Goal: Information Seeking & Learning: Learn about a topic

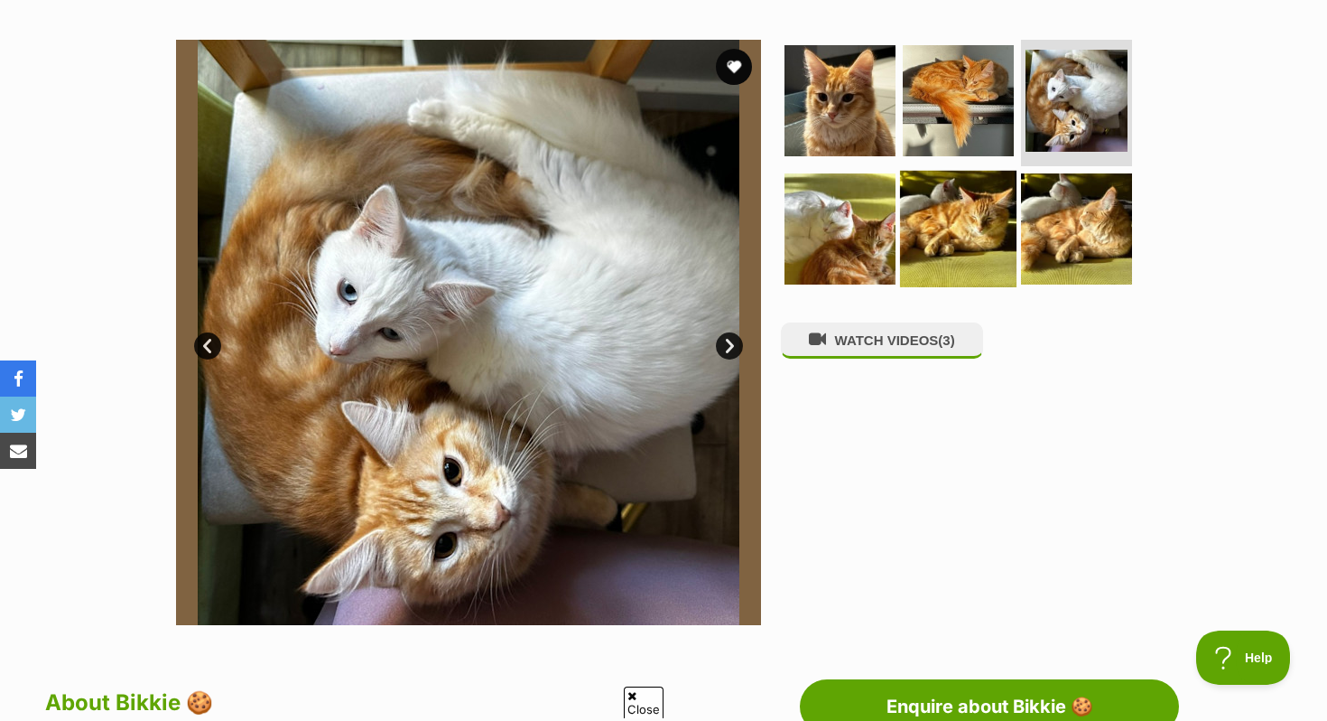
click at [942, 243] on img at bounding box center [958, 228] width 116 height 116
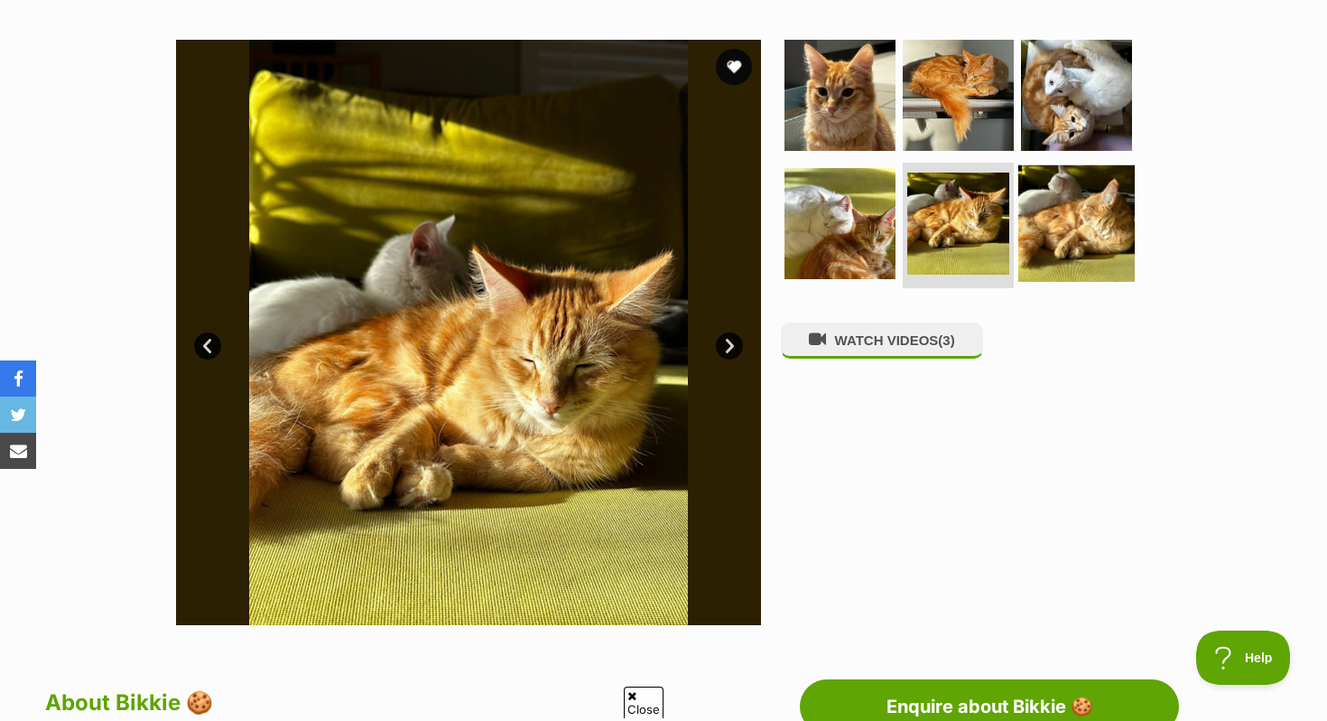
click at [1066, 201] on img at bounding box center [1077, 222] width 116 height 116
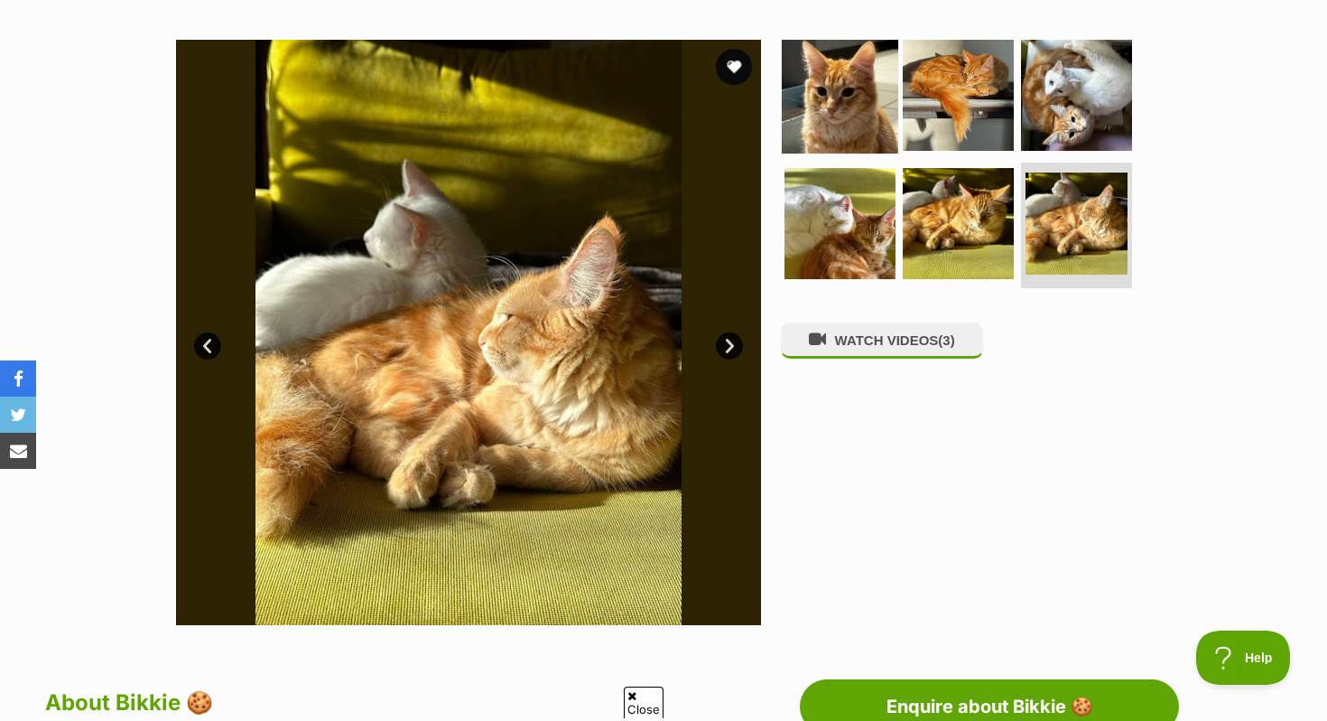
click at [829, 79] on img at bounding box center [840, 95] width 116 height 116
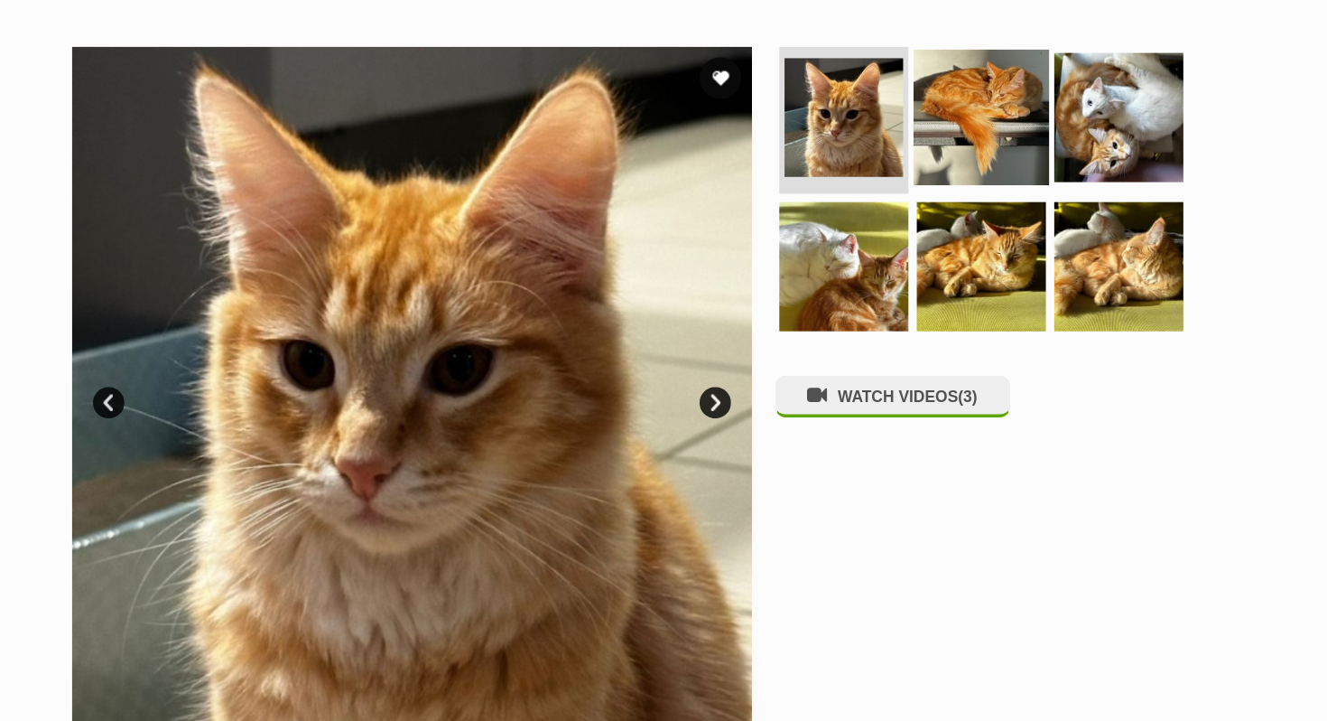
click at [953, 60] on img at bounding box center [958, 100] width 116 height 116
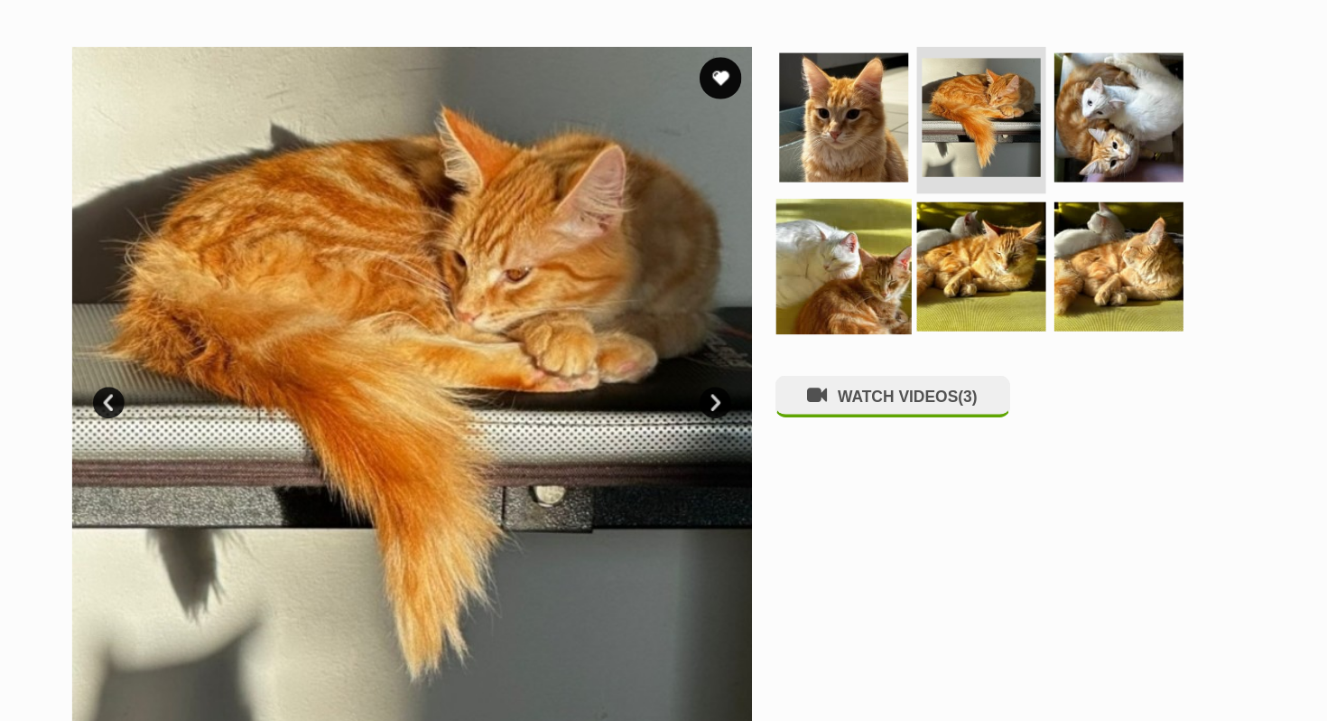
click at [836, 226] on img at bounding box center [840, 228] width 116 height 116
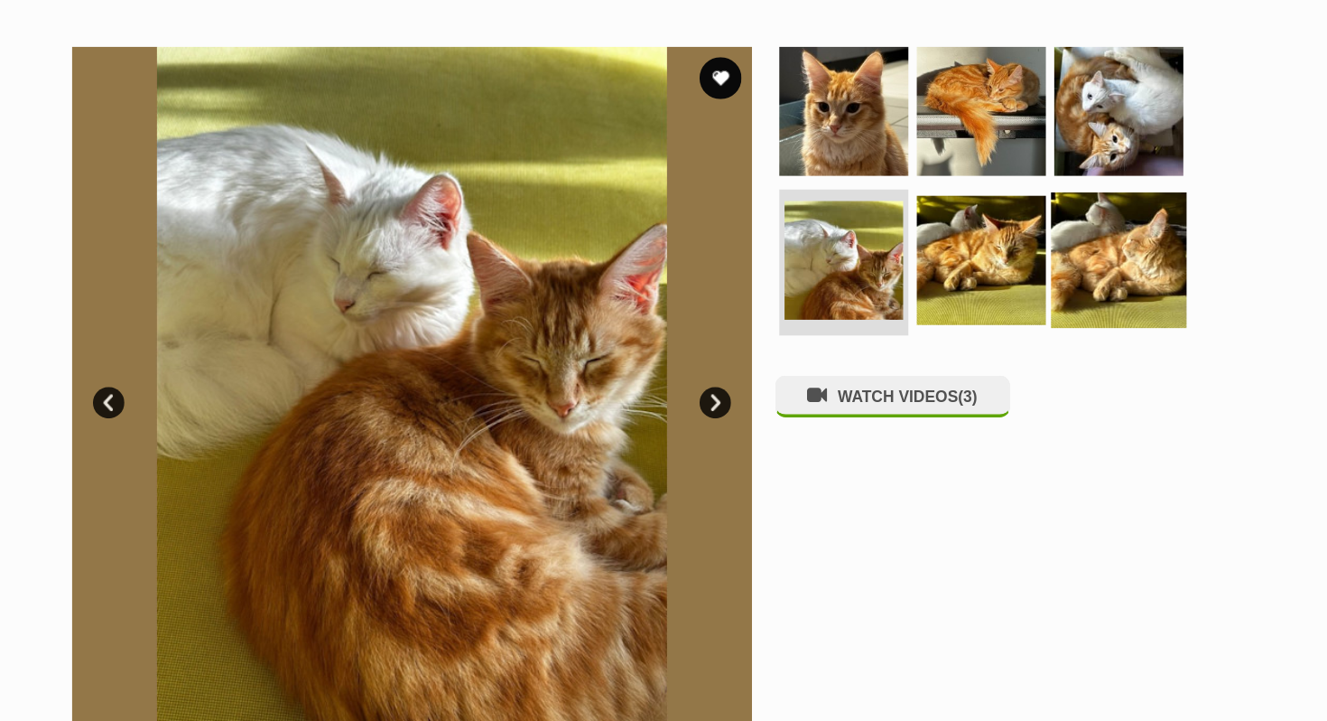
click at [1052, 241] on img at bounding box center [1077, 222] width 116 height 116
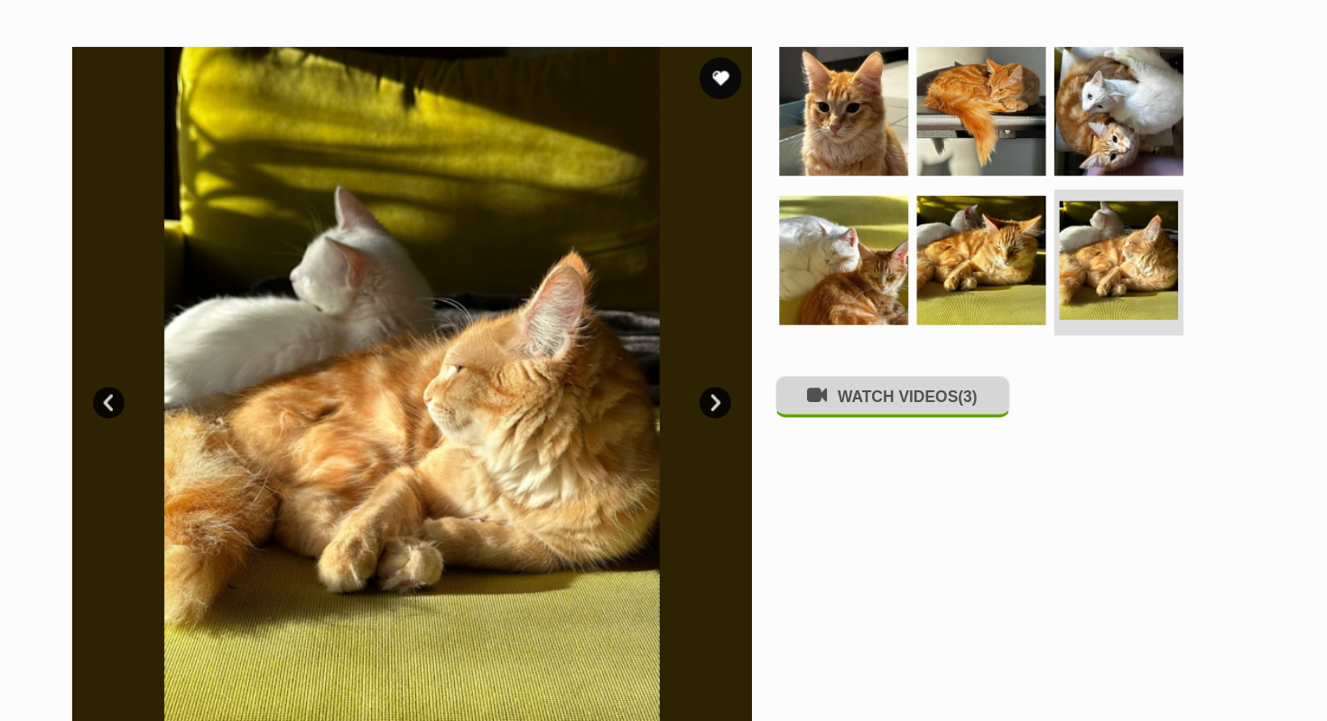
click at [861, 357] on button "WATCH VIDEOS (3)" at bounding box center [882, 339] width 202 height 35
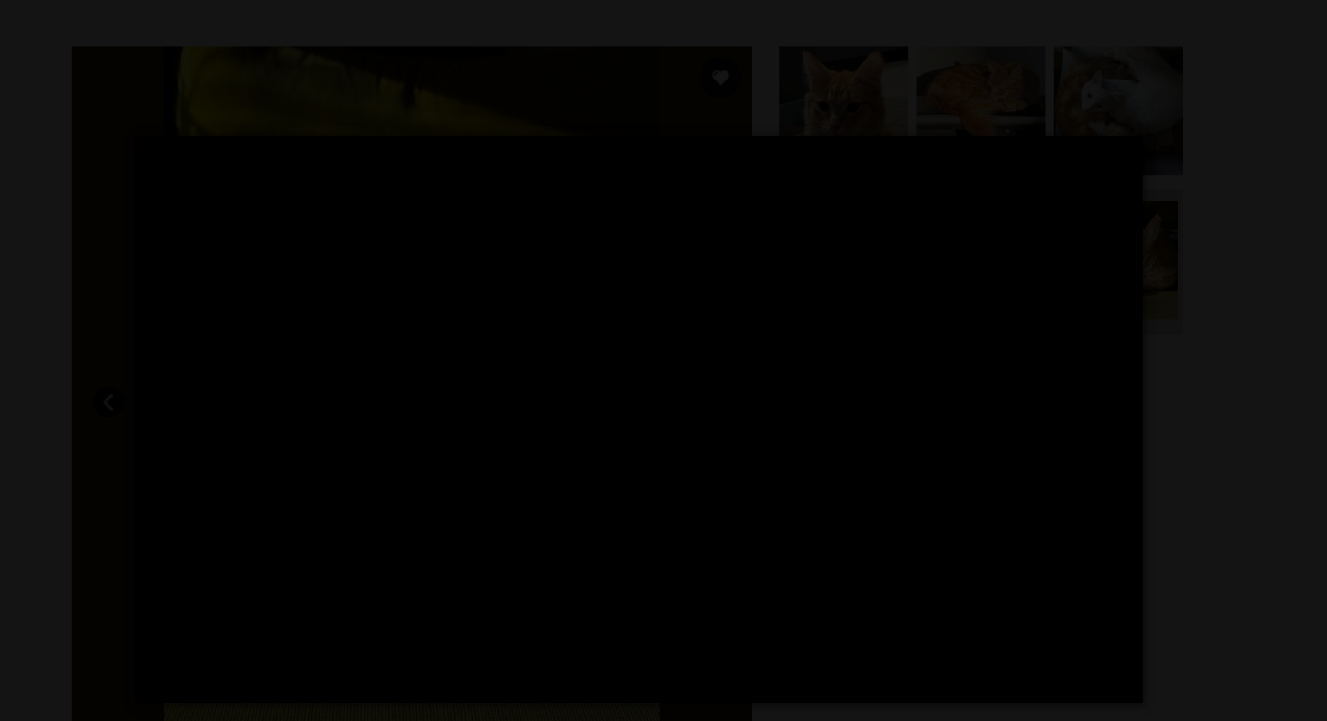
type input "100"
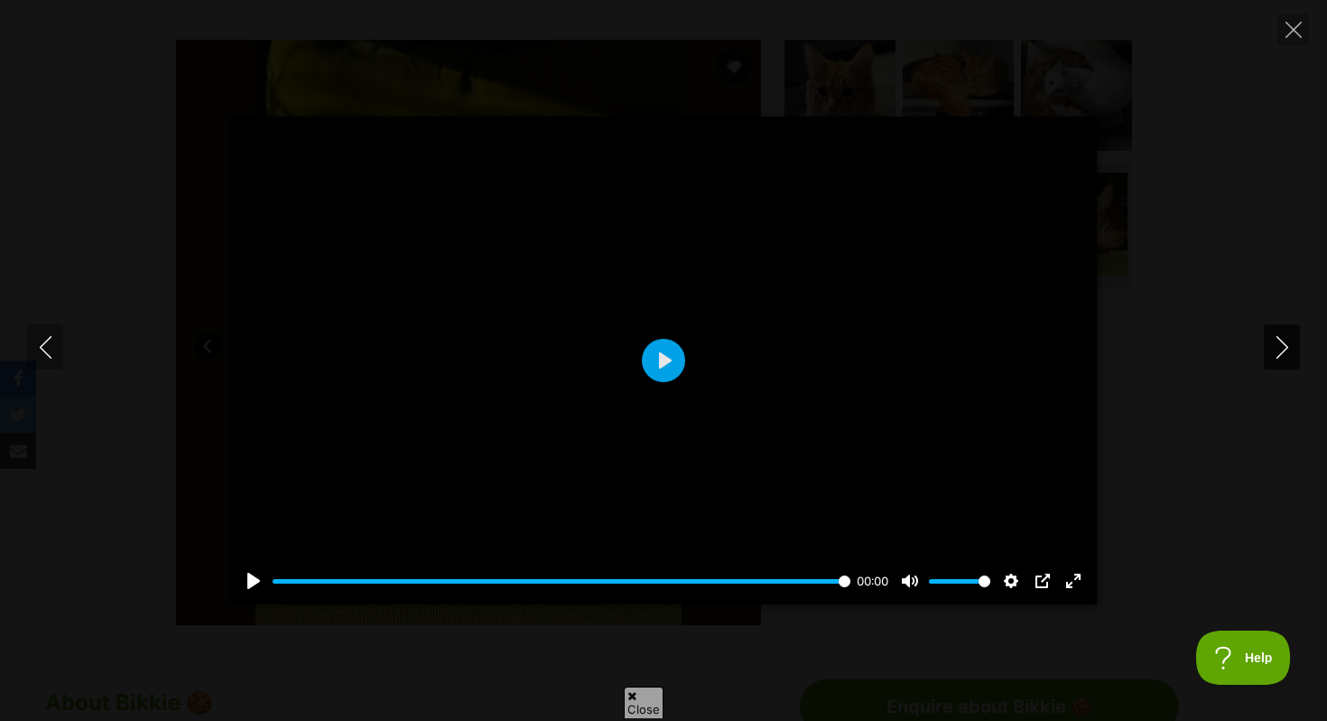
click at [1273, 349] on icon "Next" at bounding box center [1282, 347] width 23 height 23
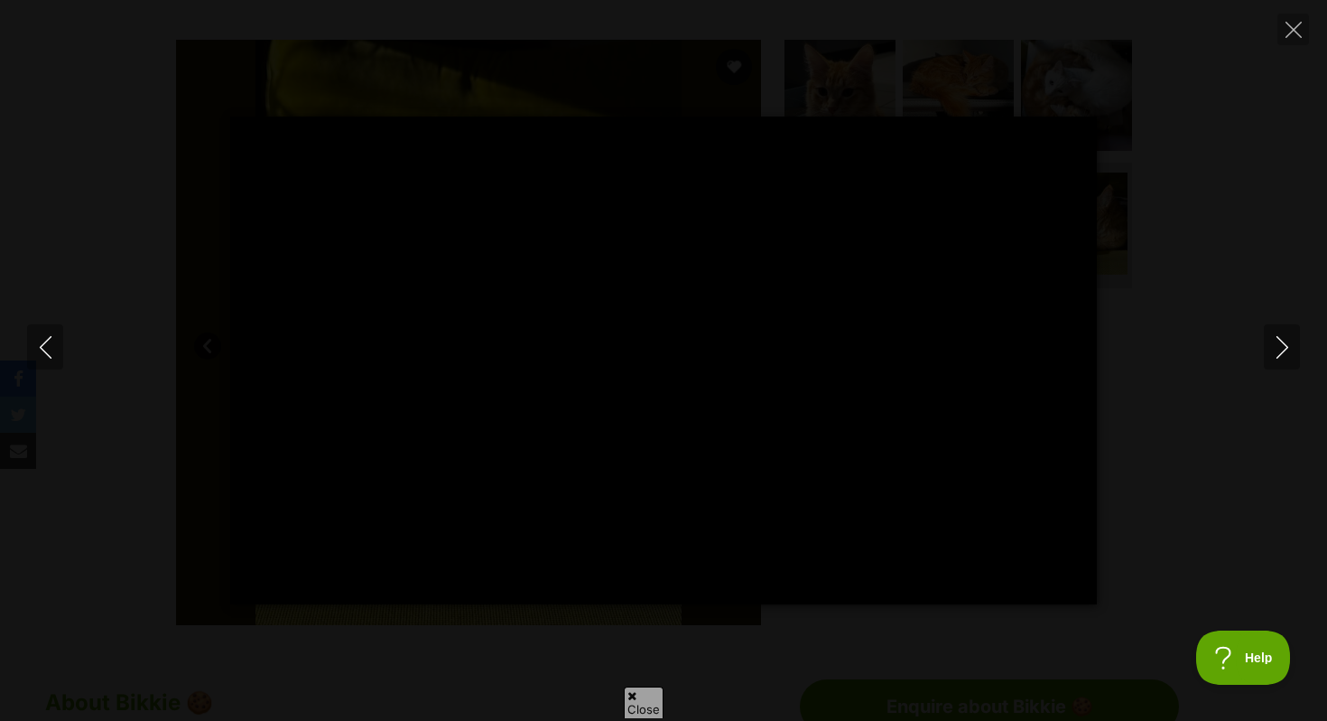
type input "100"
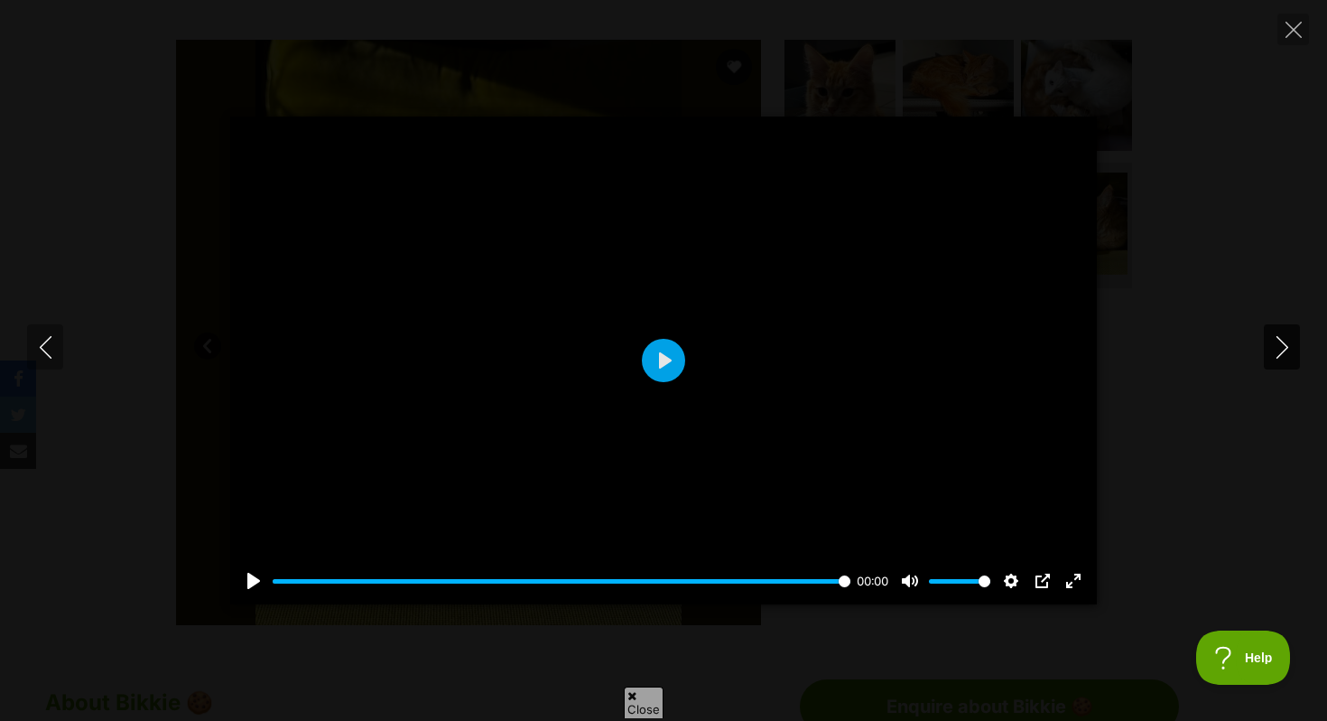
click at [1284, 359] on button "Next" at bounding box center [1282, 346] width 36 height 45
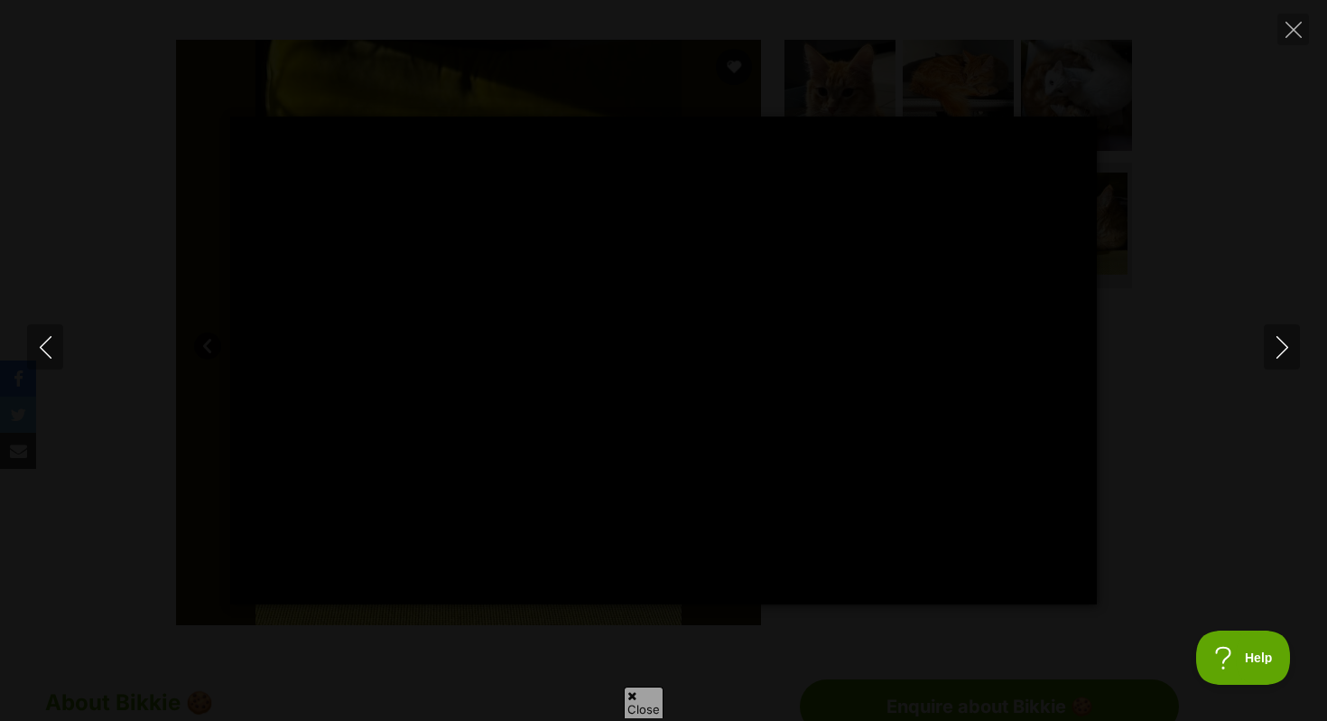
type input "100"
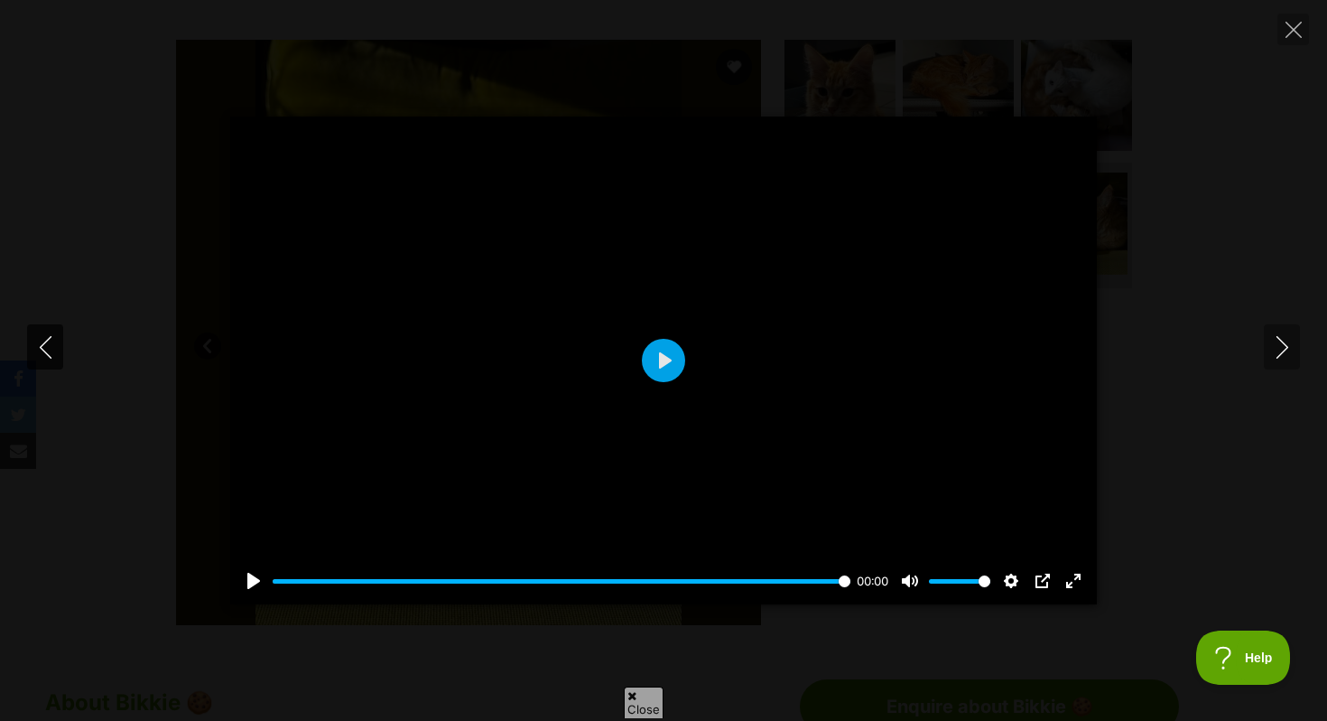
click at [52, 354] on icon "Previous" at bounding box center [45, 347] width 23 height 23
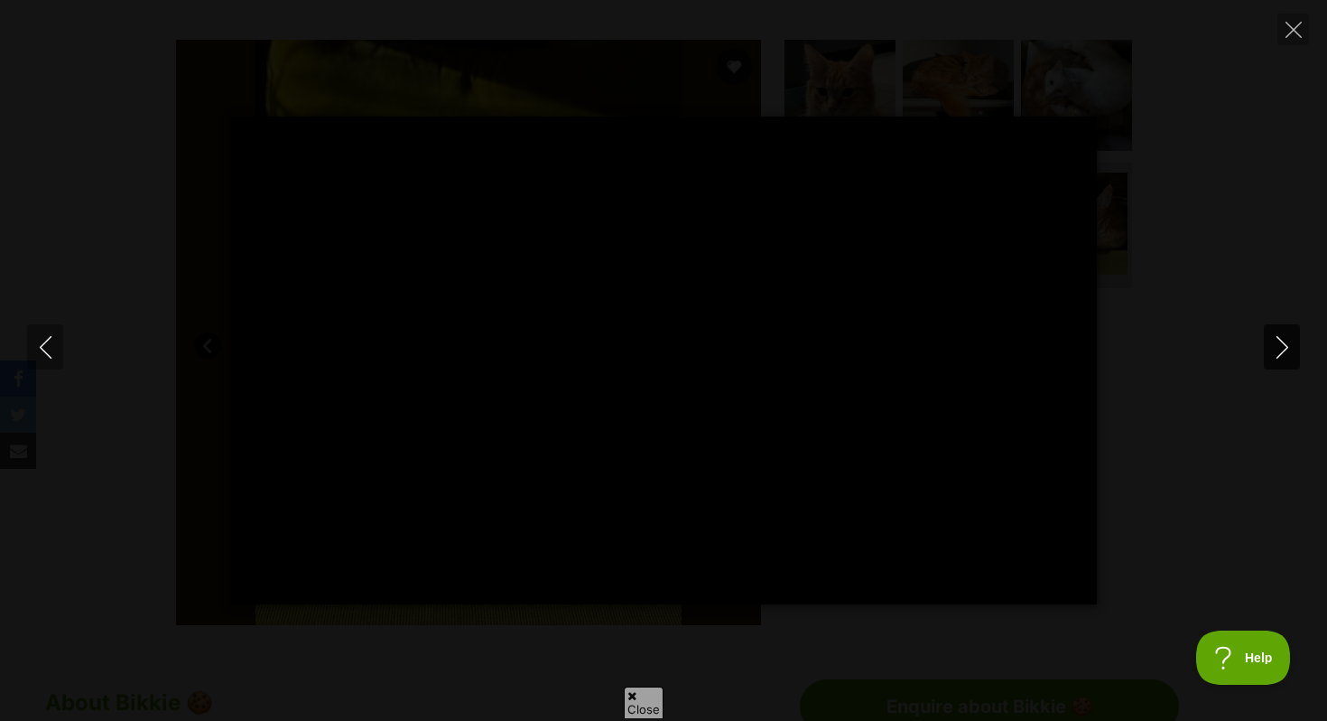
click at [1296, 350] on button "Next" at bounding box center [1282, 346] width 36 height 45
type input "32.42"
type input "100"
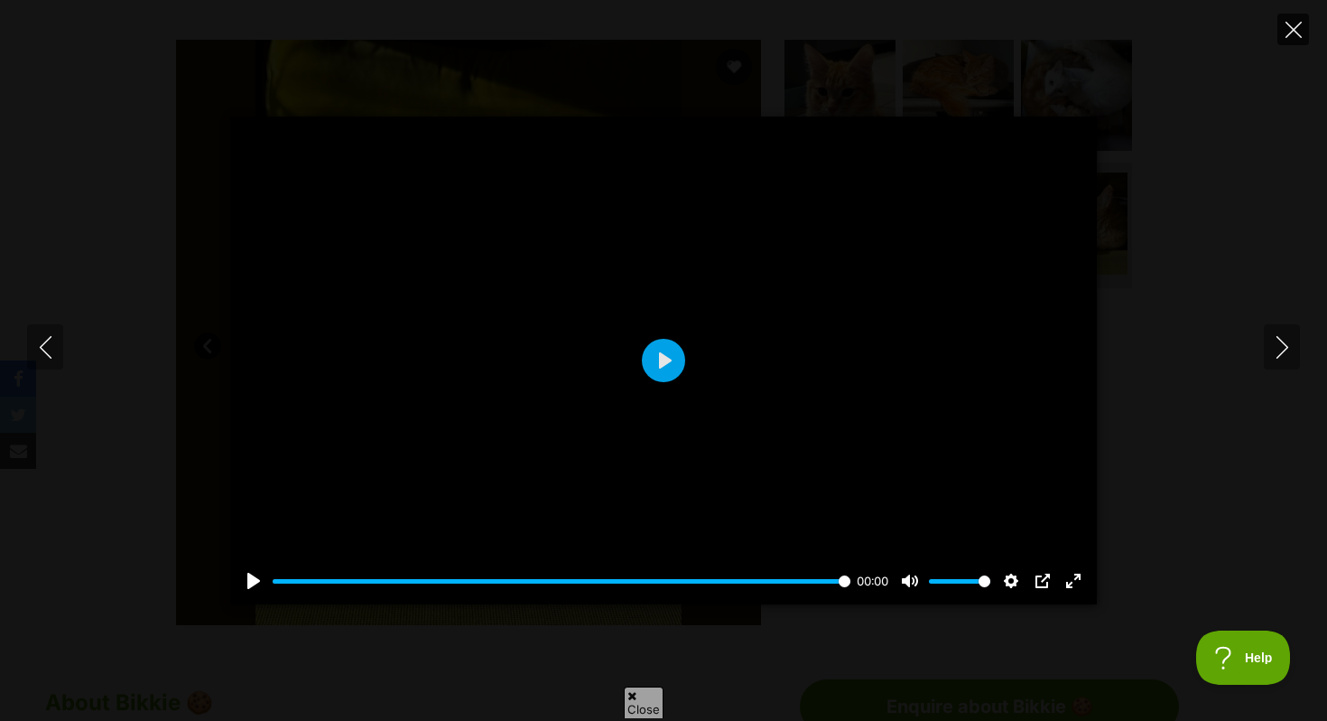
click at [1292, 33] on icon "Close" at bounding box center [1294, 30] width 16 height 16
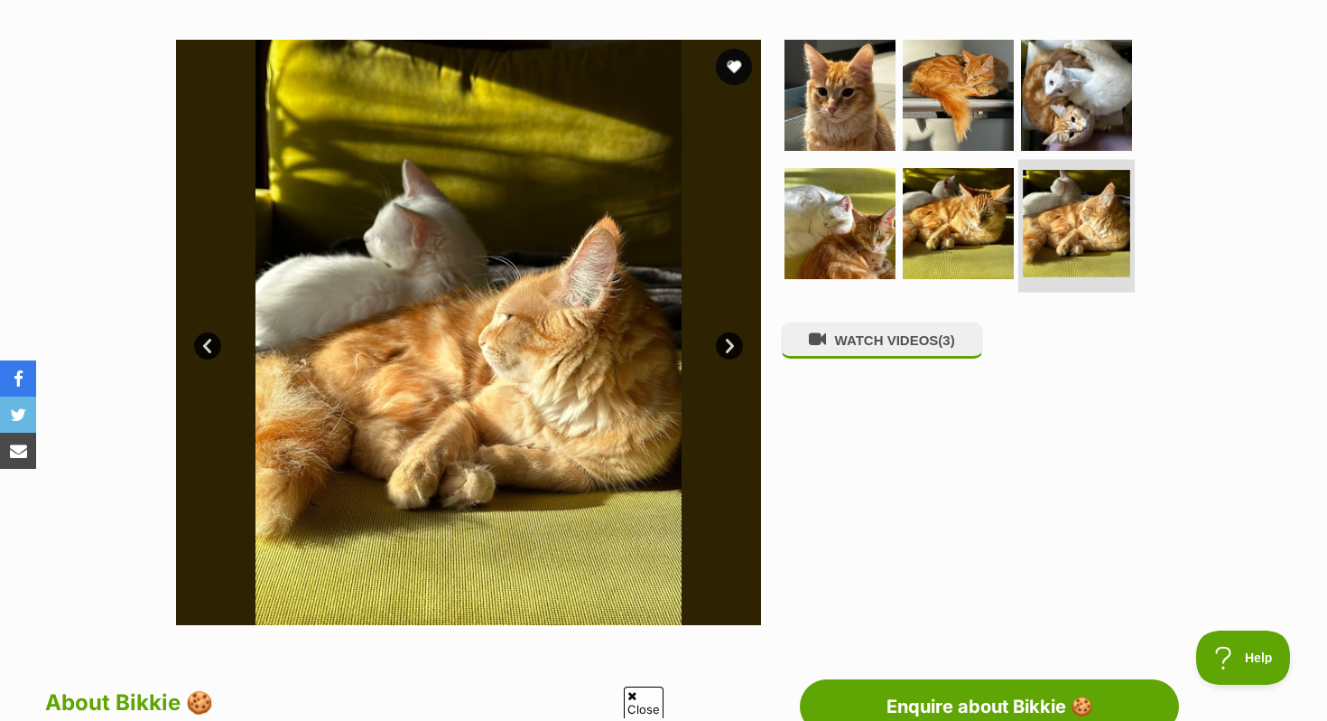
click at [1024, 207] on img at bounding box center [1076, 223] width 107 height 107
click at [1044, 235] on img at bounding box center [1076, 223] width 107 height 107
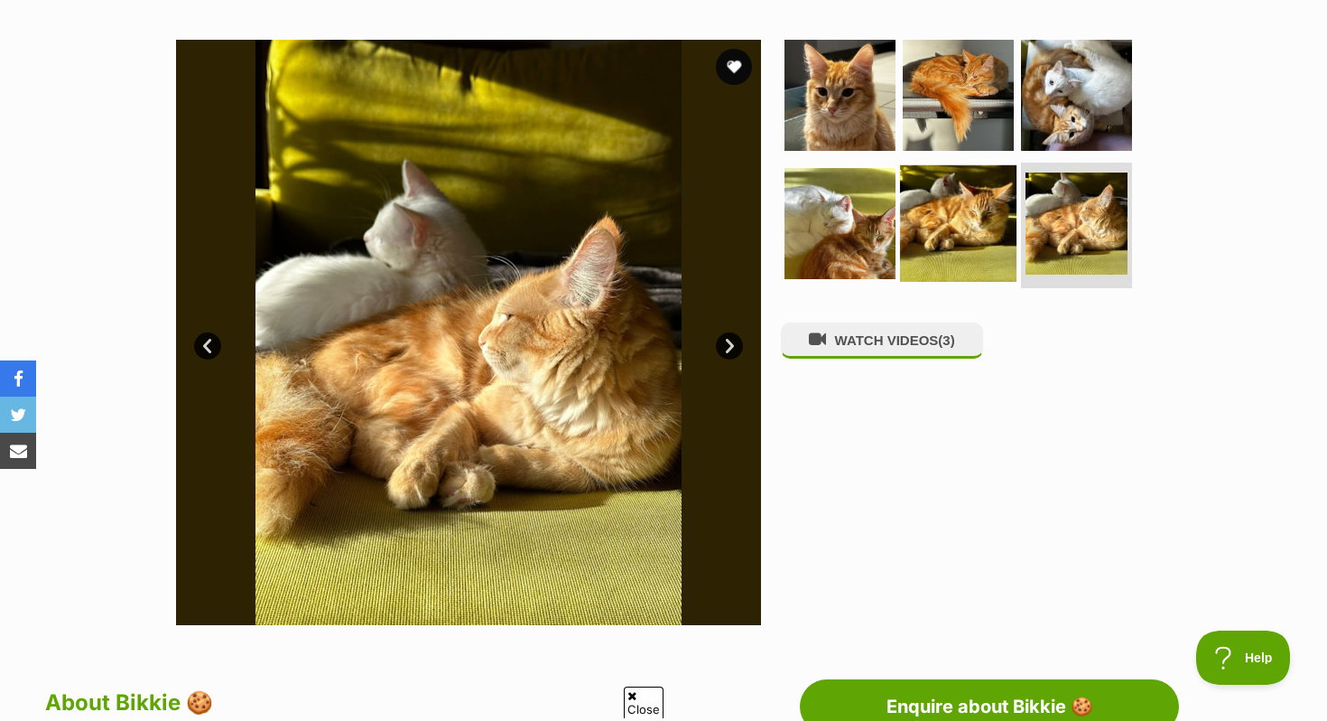
click at [958, 253] on img at bounding box center [958, 222] width 116 height 116
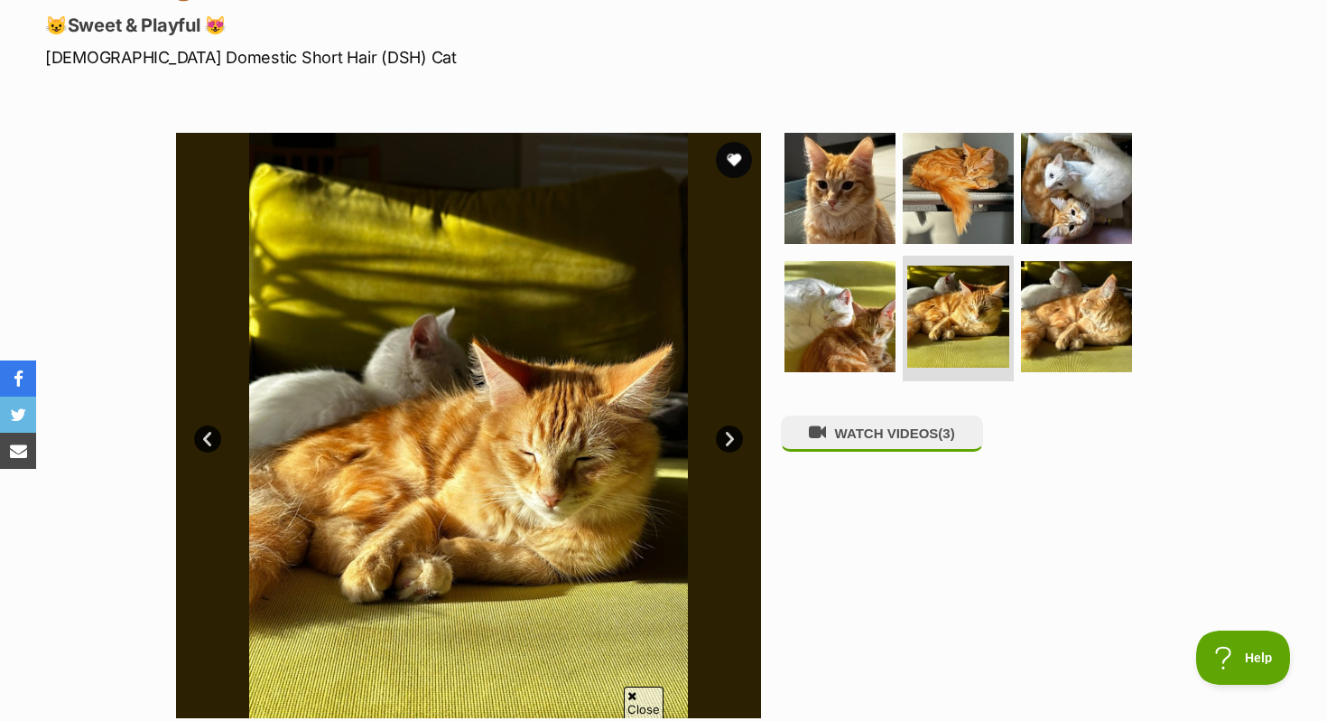
scroll to position [250, 0]
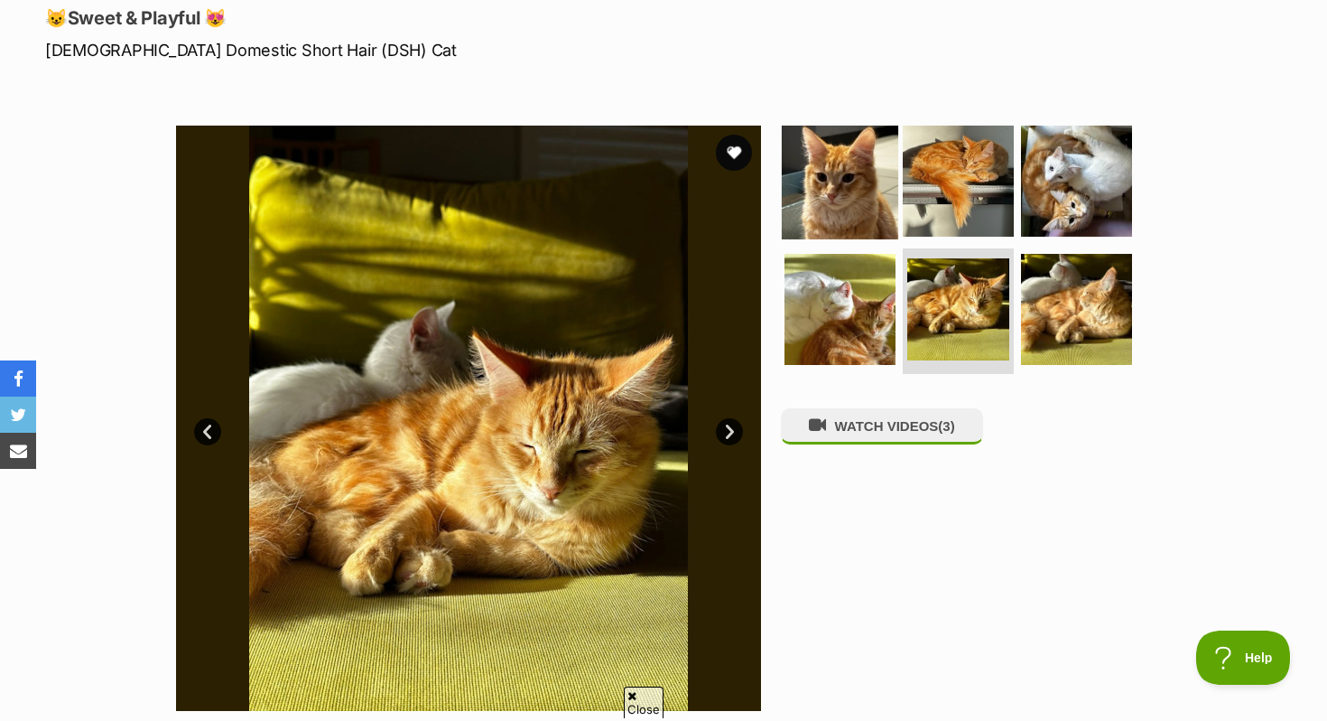
click at [828, 204] on img at bounding box center [840, 181] width 116 height 116
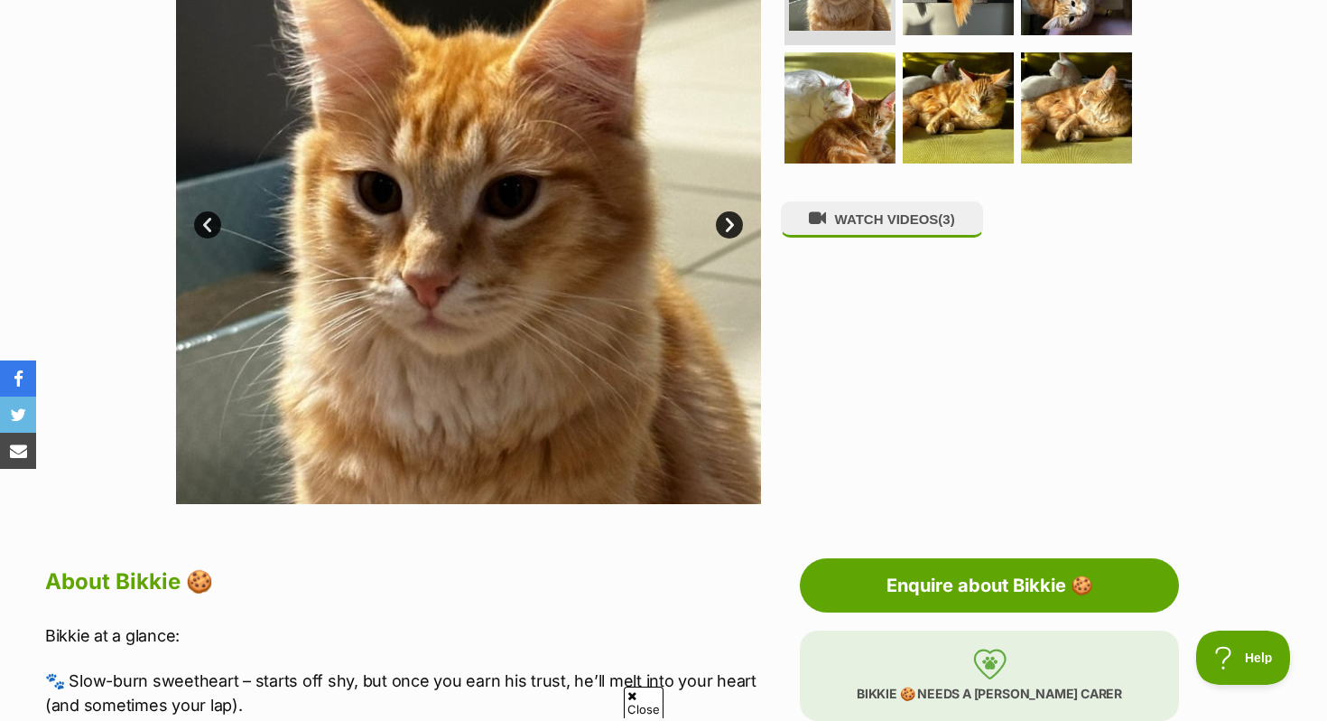
scroll to position [364, 0]
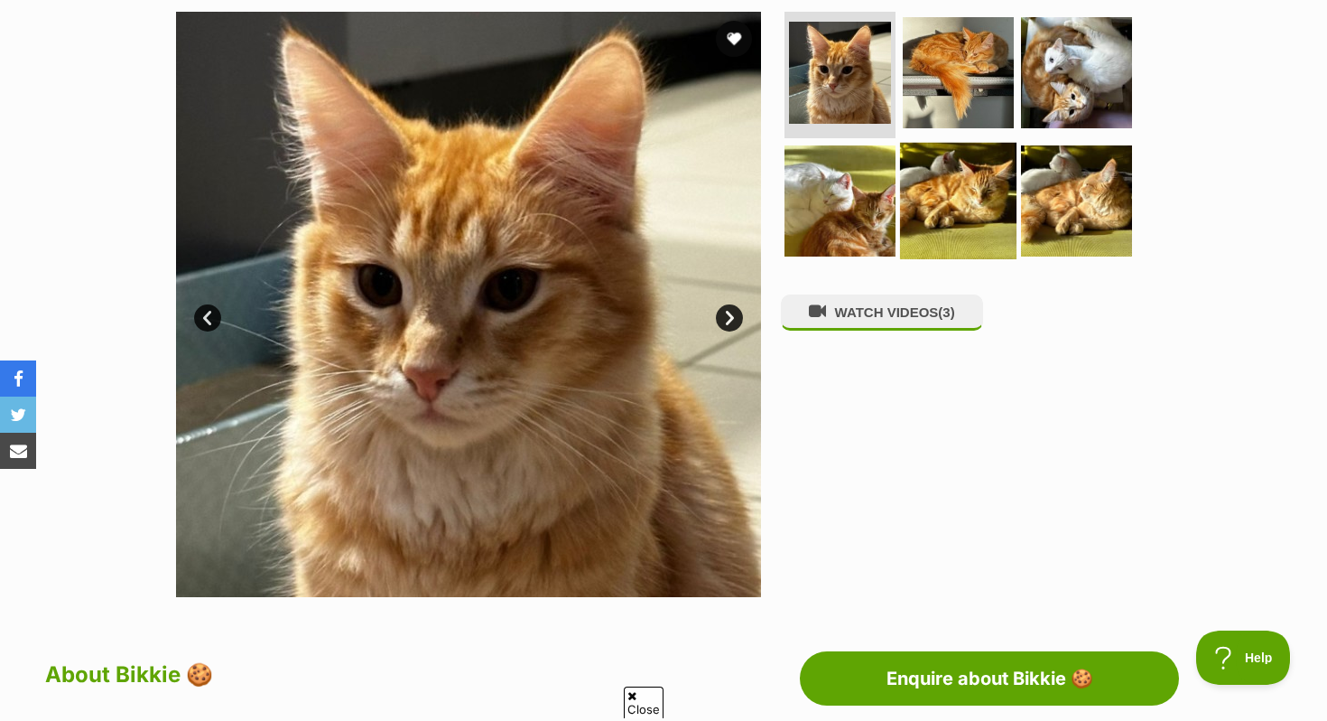
click at [954, 191] on img at bounding box center [958, 200] width 116 height 116
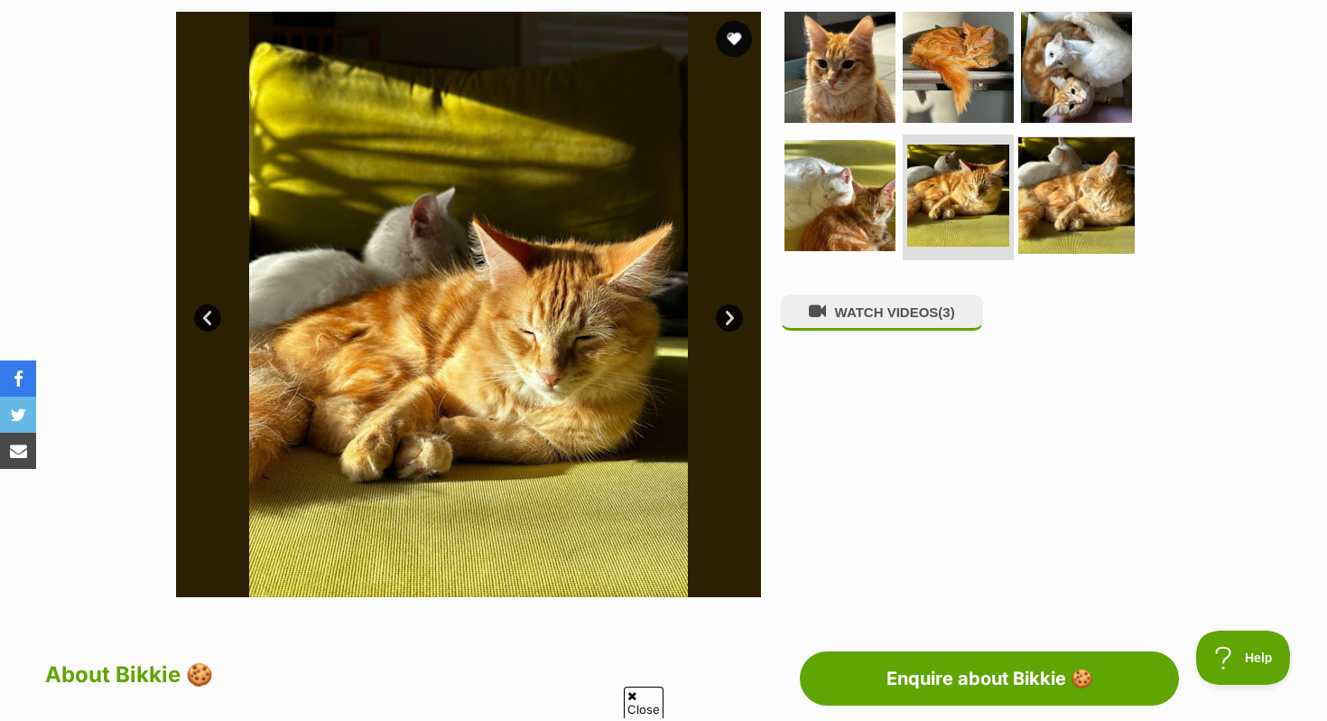
click at [1073, 202] on img at bounding box center [1077, 194] width 116 height 116
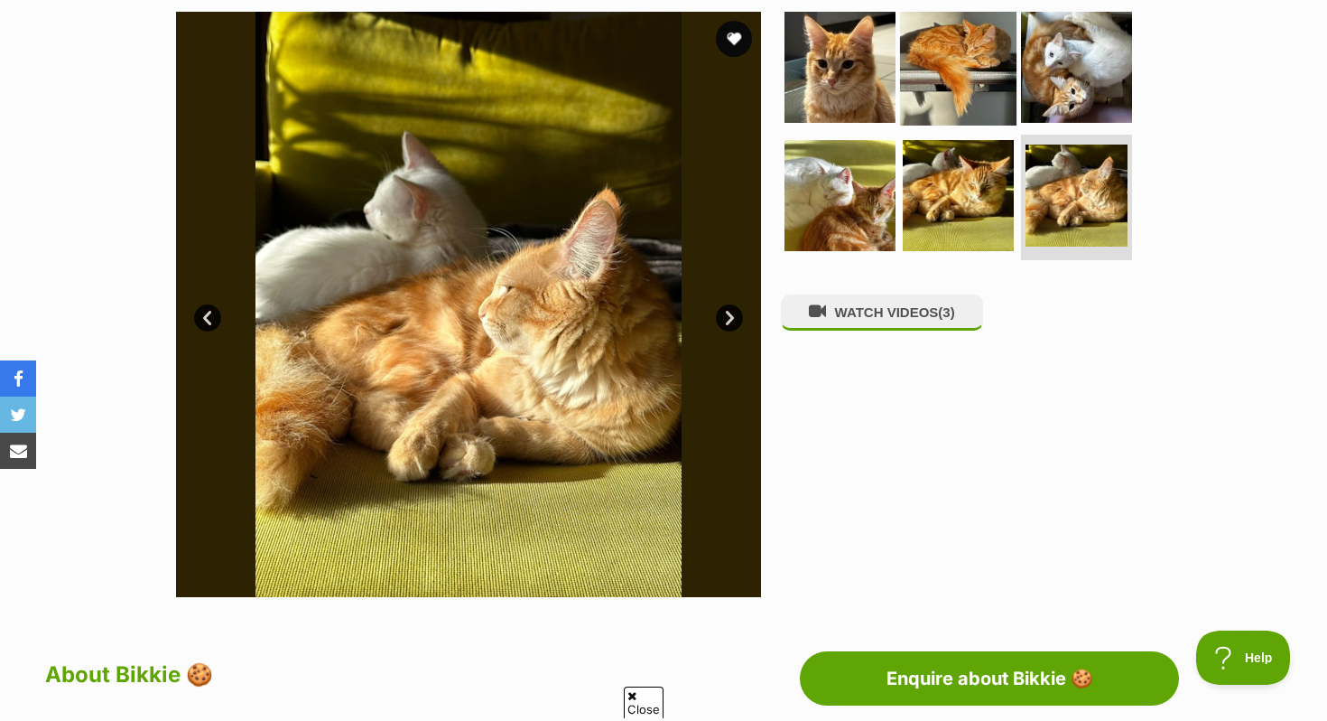
click at [935, 82] on img at bounding box center [958, 67] width 116 height 116
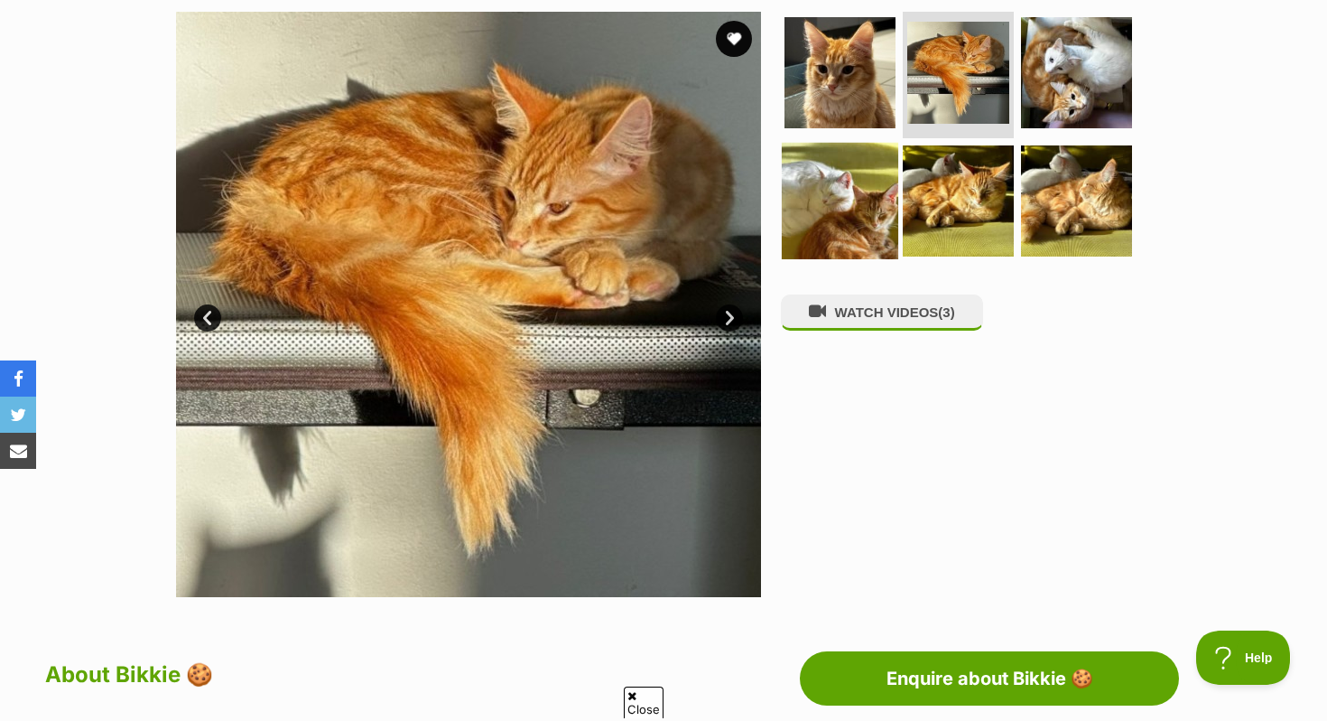
click at [868, 188] on img at bounding box center [840, 200] width 116 height 116
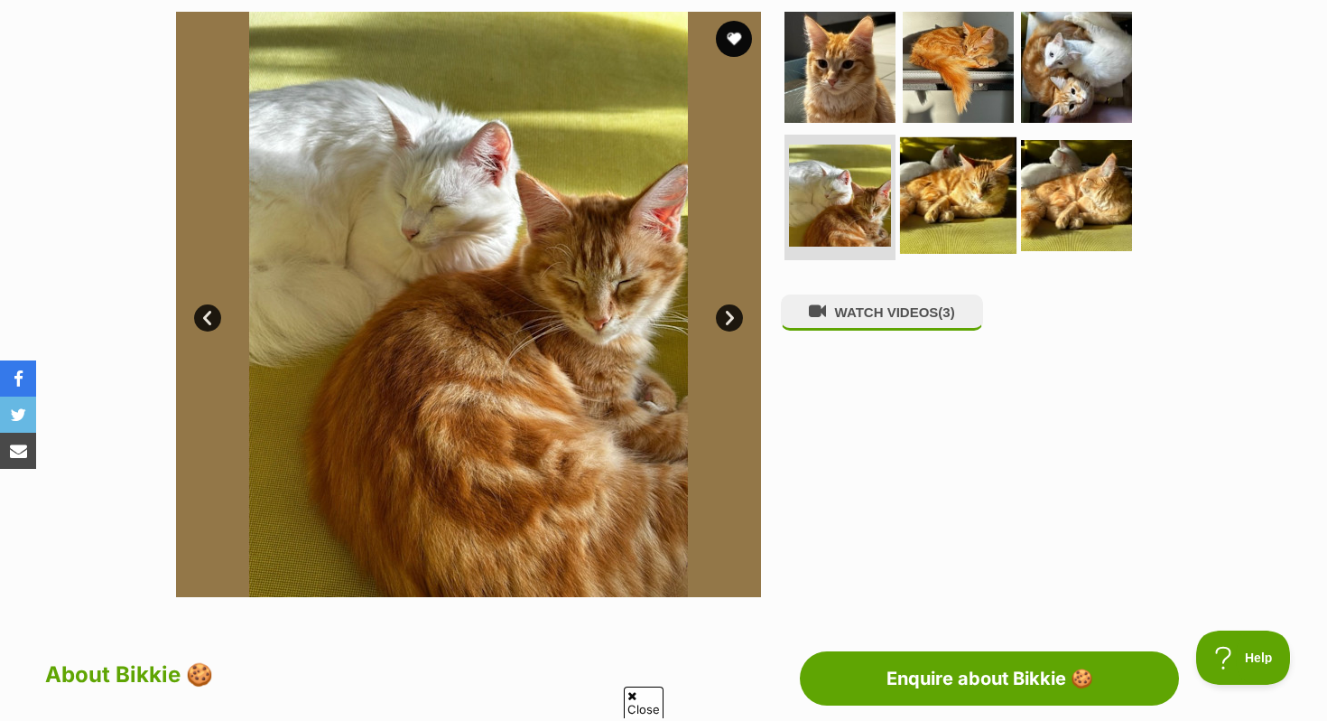
click at [939, 222] on img at bounding box center [958, 194] width 116 height 116
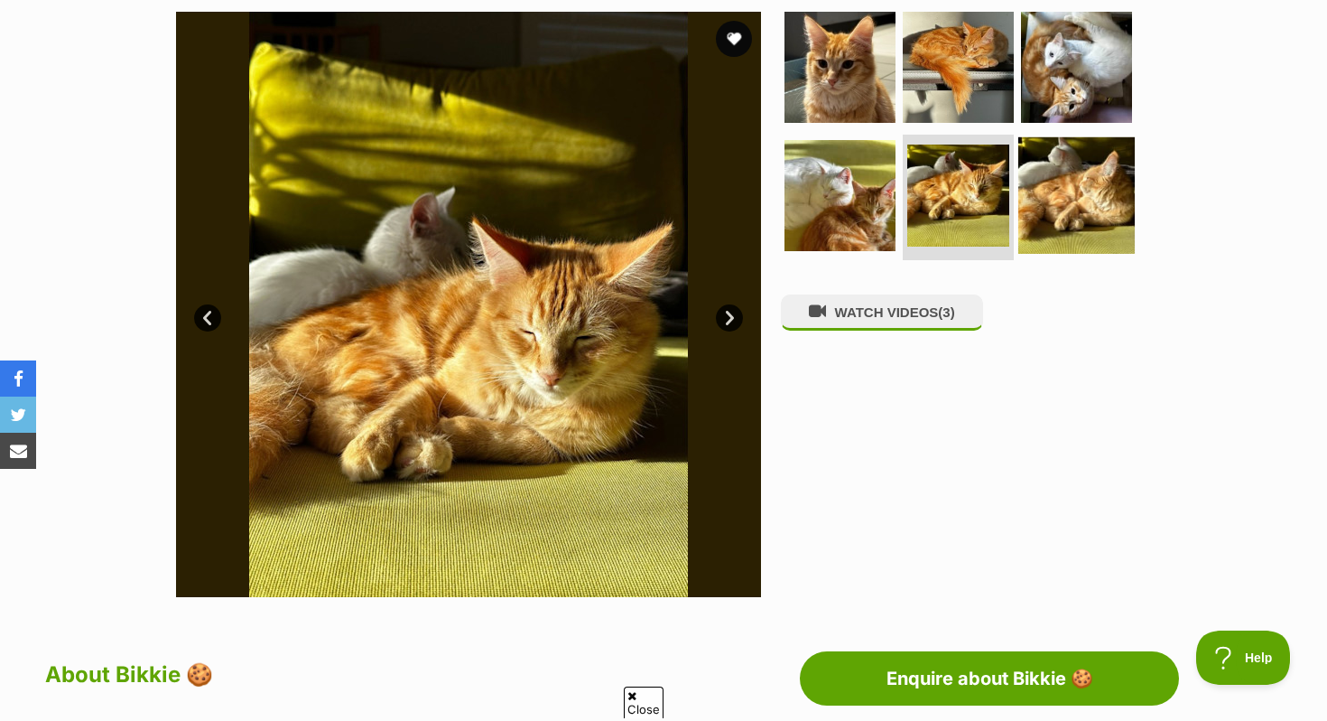
click at [1099, 200] on img at bounding box center [1077, 194] width 116 height 116
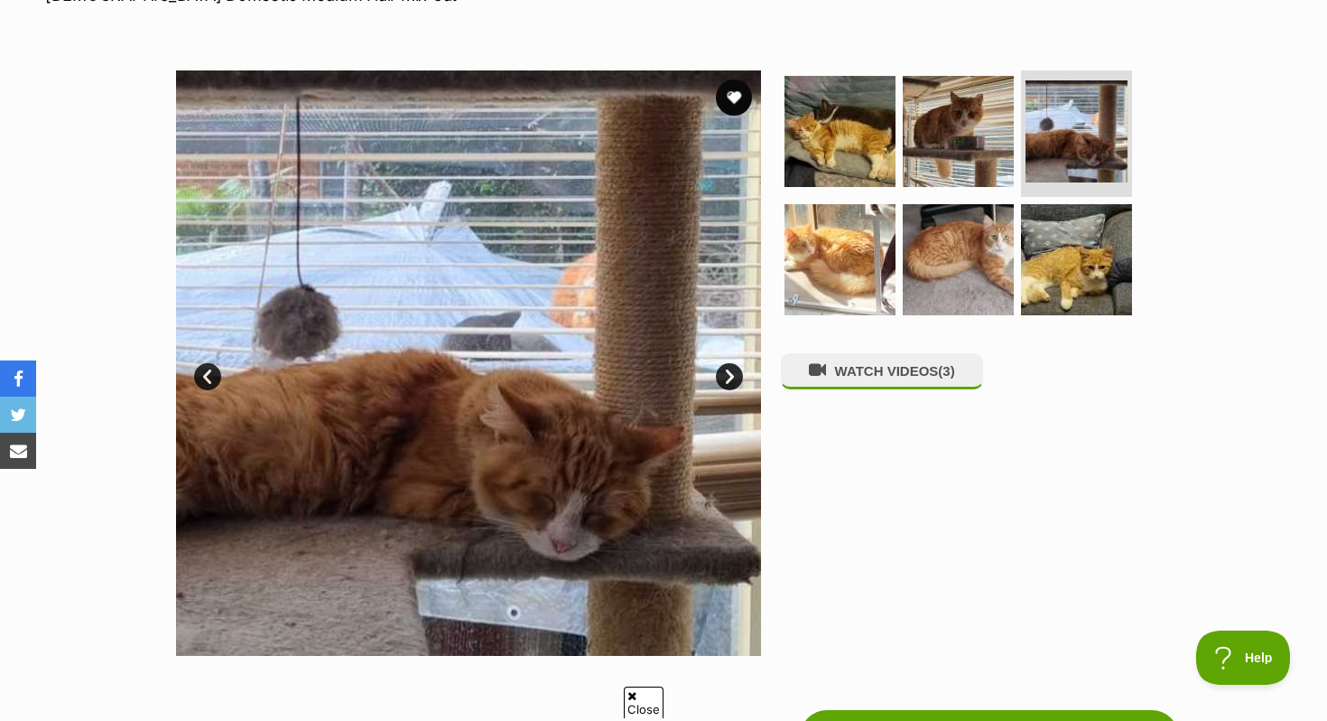
scroll to position [304, 0]
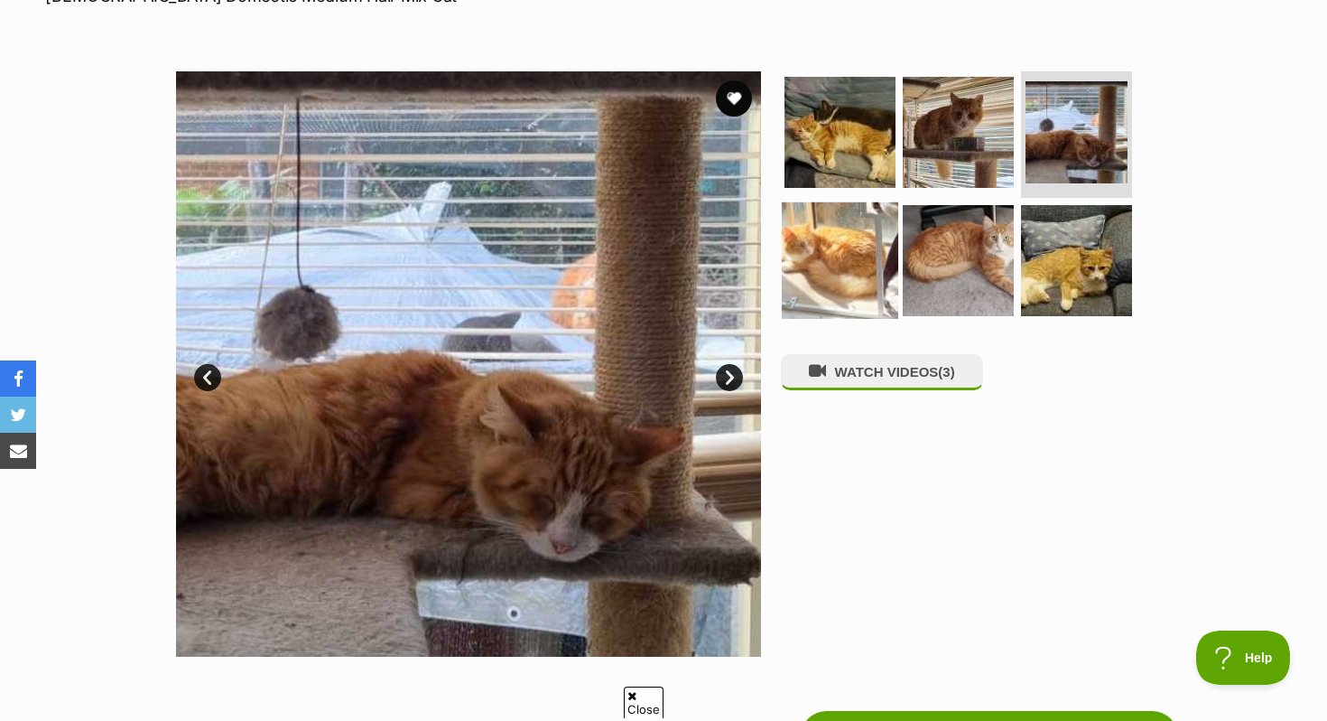
click at [848, 265] on img at bounding box center [840, 259] width 116 height 116
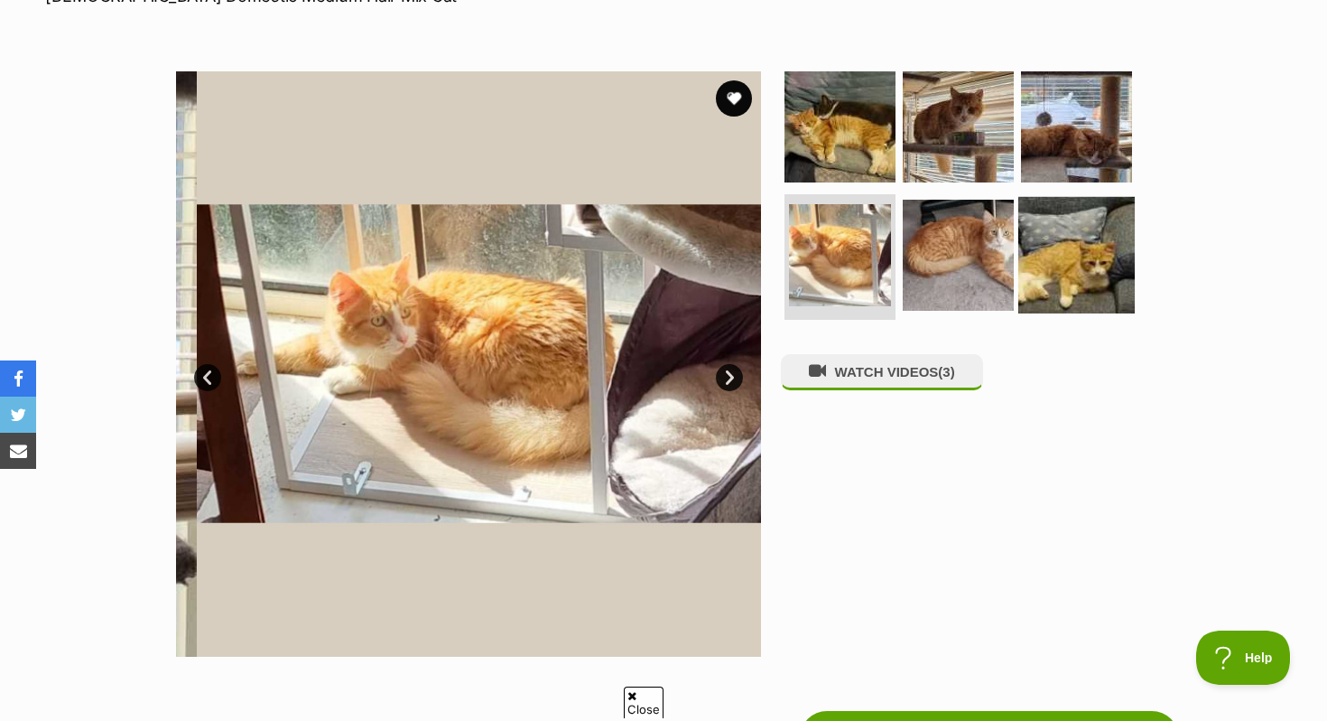
scroll to position [0, 0]
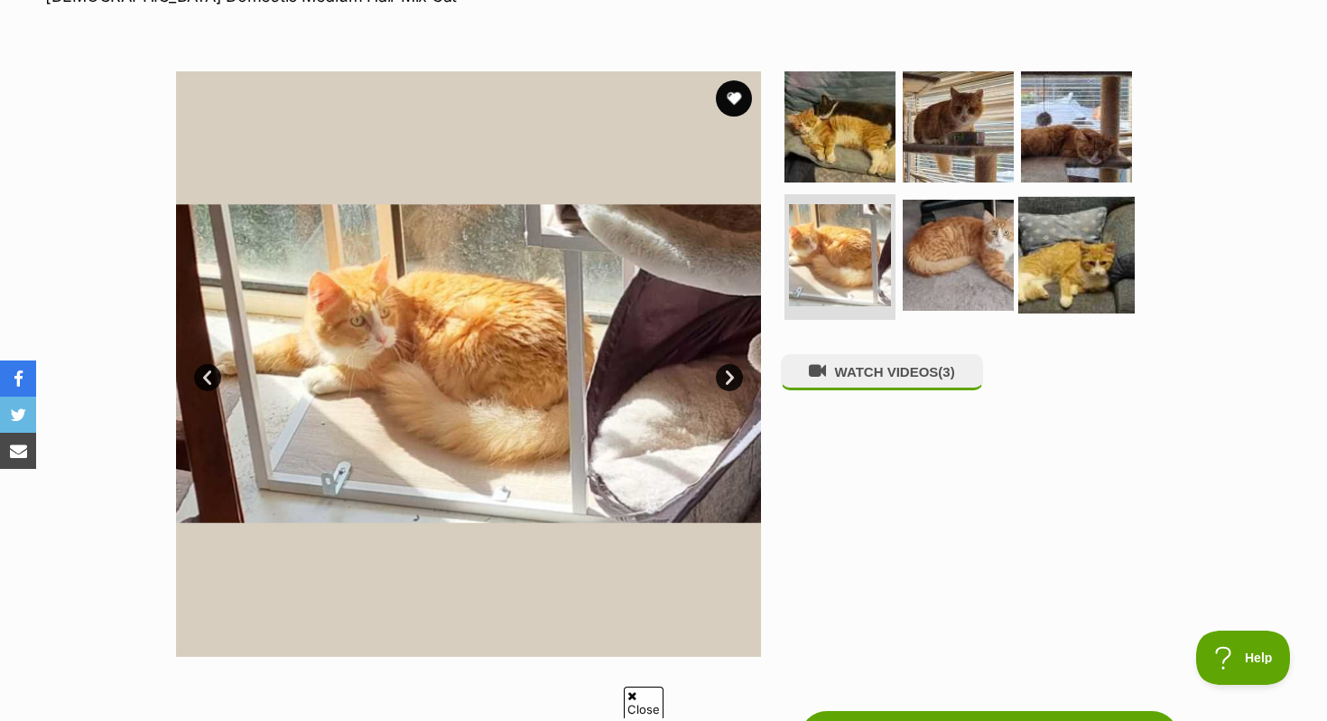
click at [1056, 276] on img at bounding box center [1077, 254] width 116 height 116
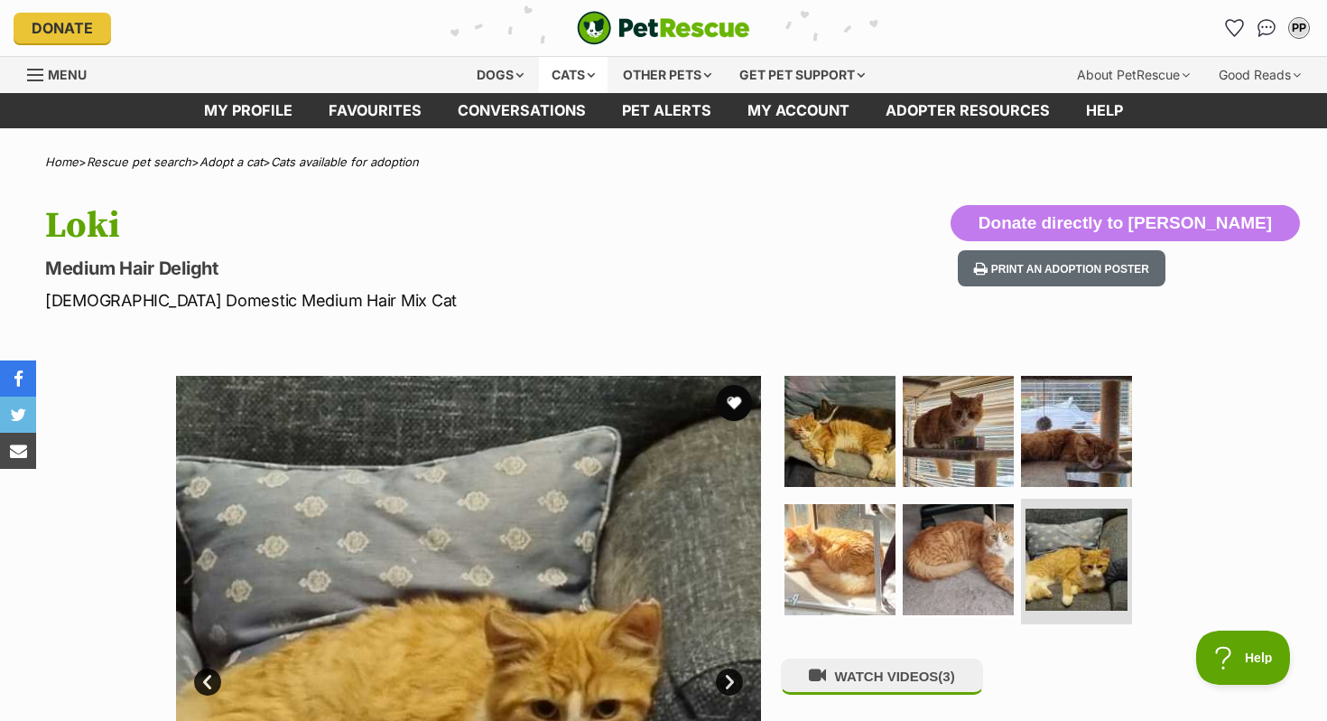
click at [578, 69] on div "Cats" at bounding box center [573, 75] width 69 height 36
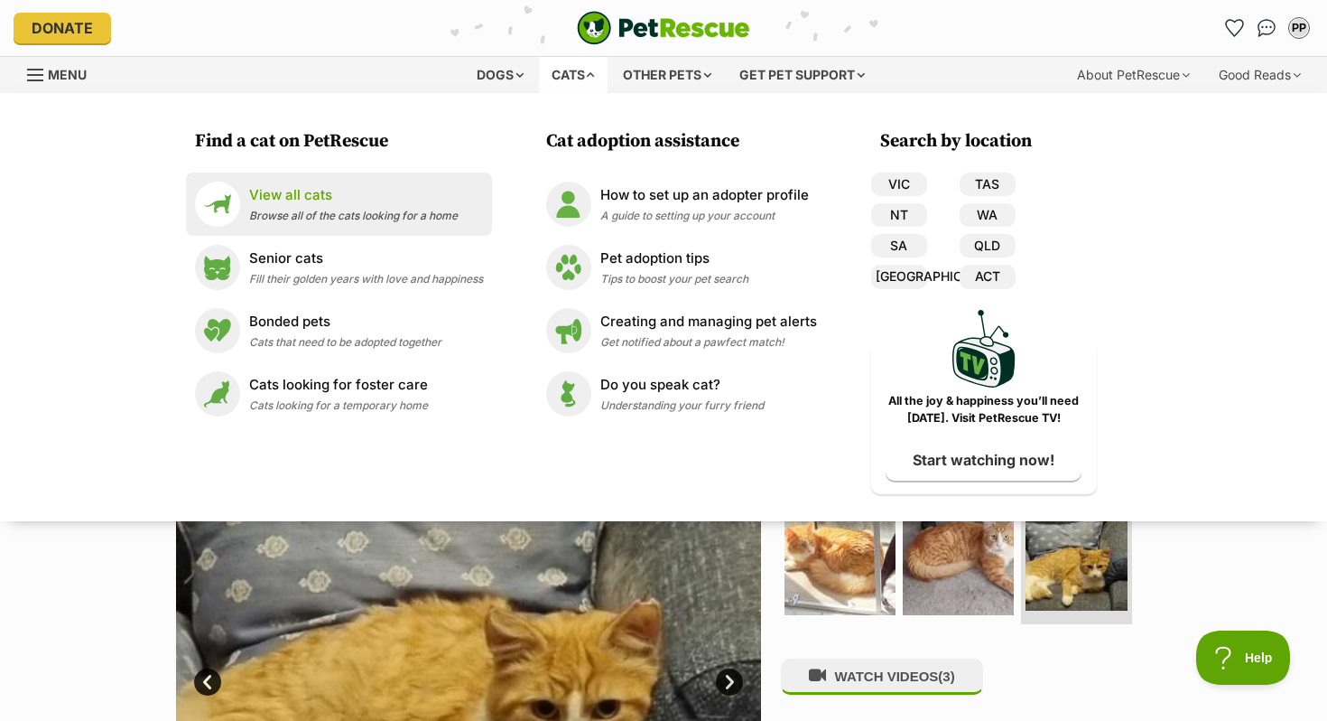
click at [338, 226] on link "View all cats Browse all of the cats looking for a home" at bounding box center [339, 203] width 288 height 45
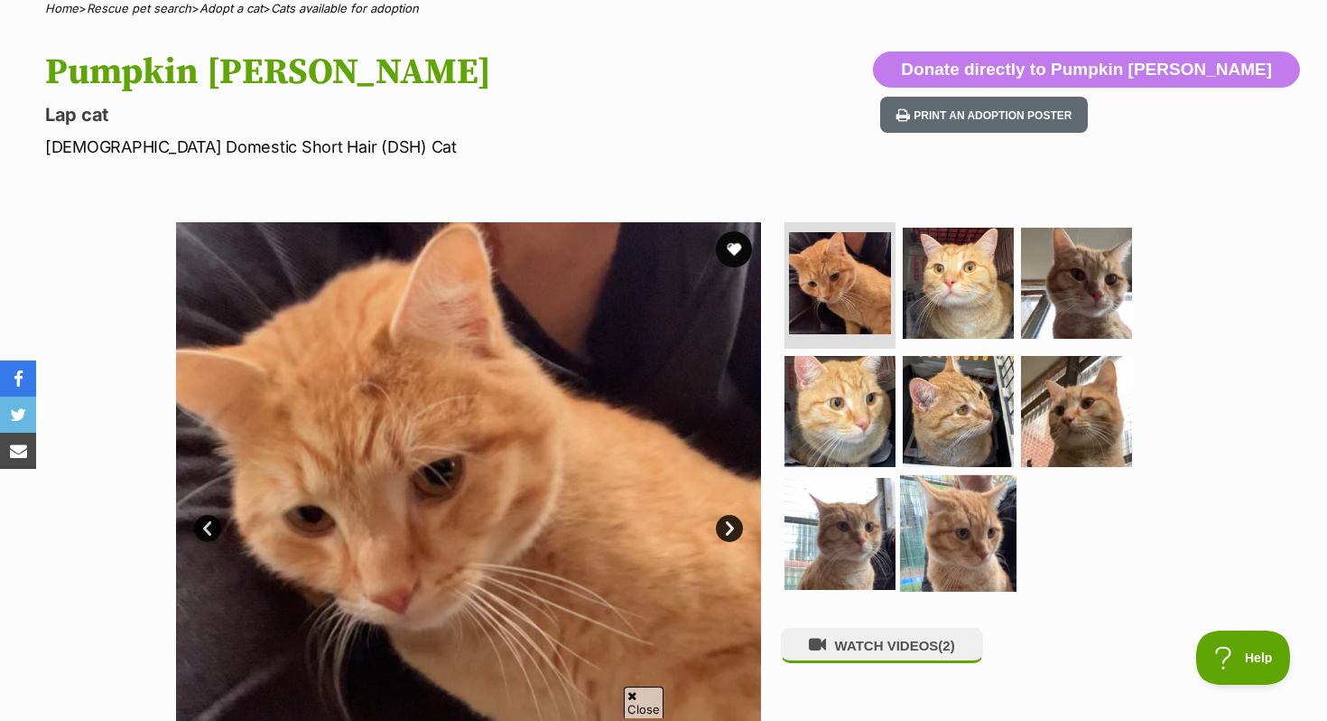
click at [939, 504] on img at bounding box center [958, 533] width 116 height 116
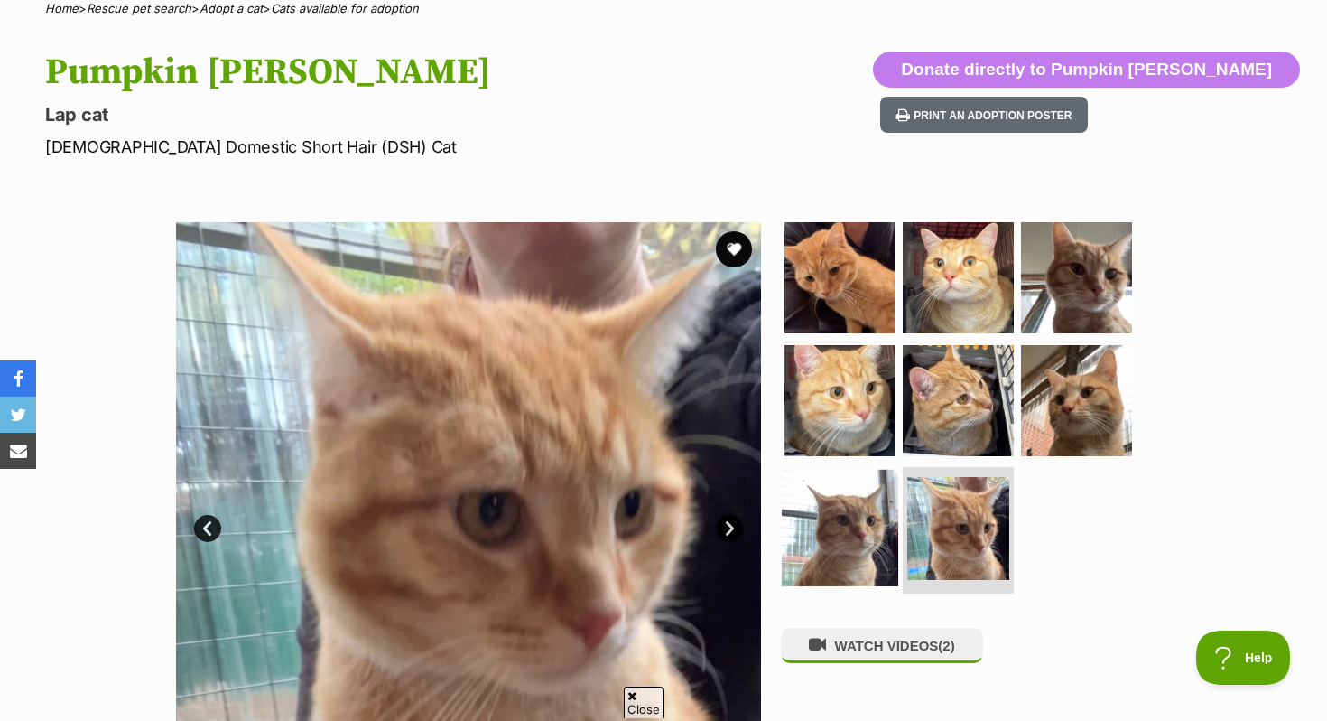
click at [843, 508] on img at bounding box center [840, 528] width 116 height 116
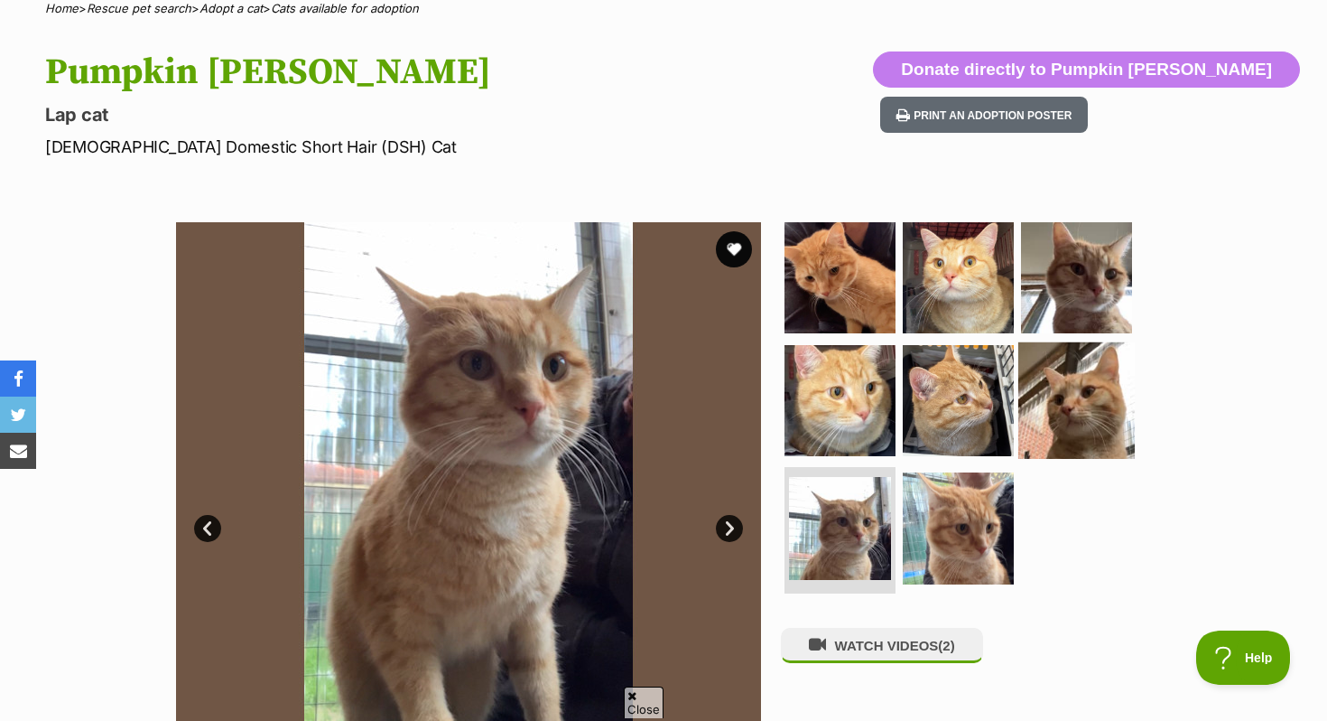
click at [1047, 390] on img at bounding box center [1077, 399] width 116 height 116
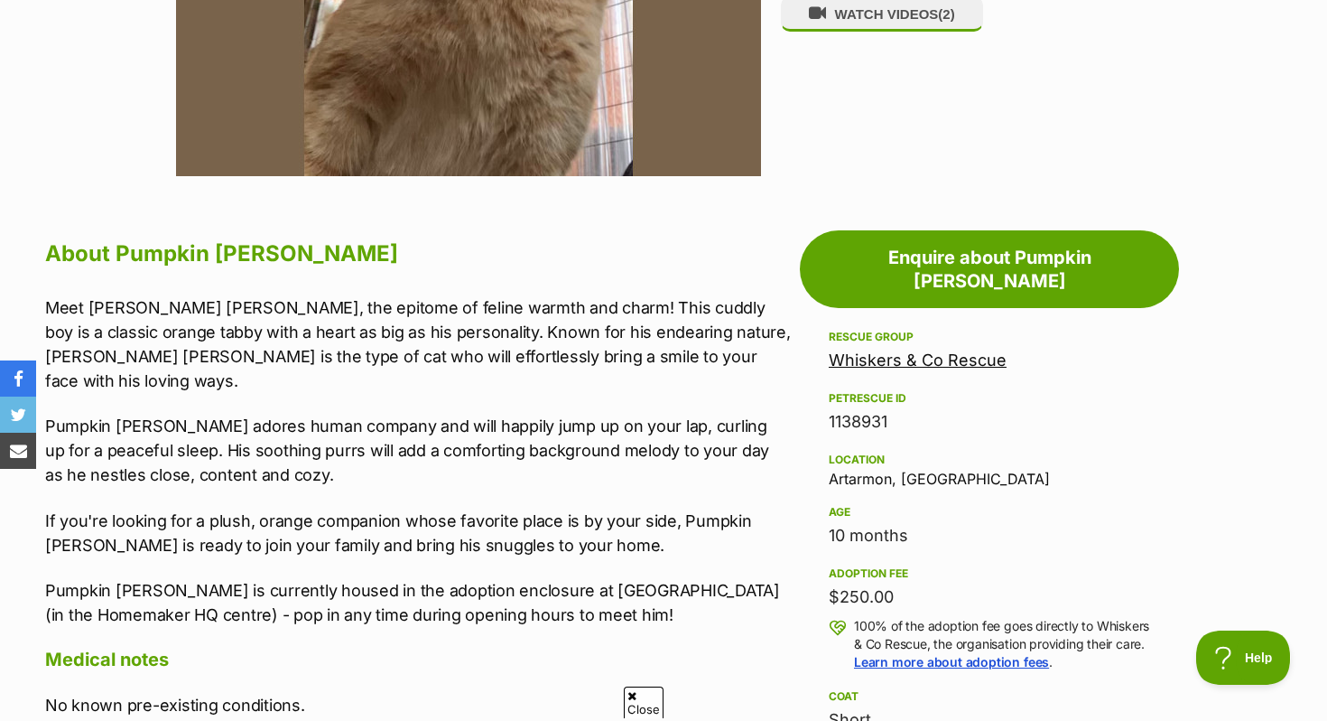
scroll to position [783, 0]
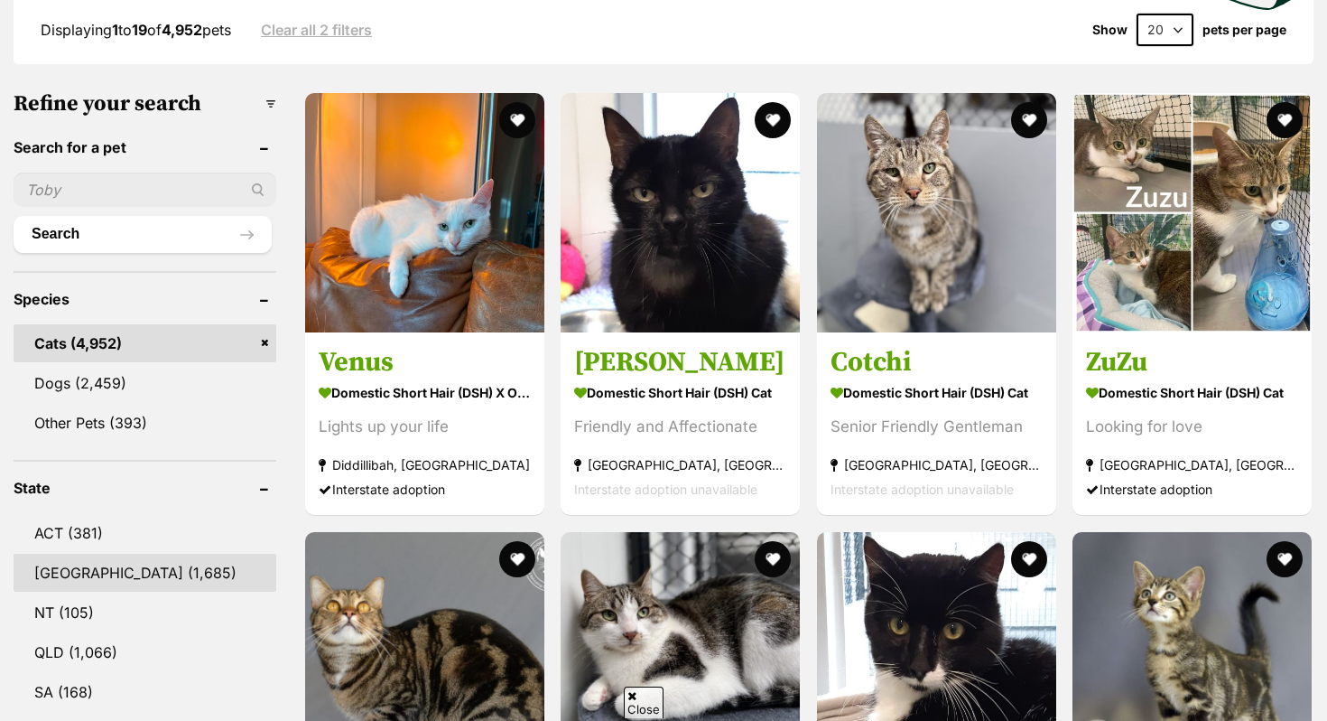
click at [136, 564] on link "[GEOGRAPHIC_DATA] (1,685)" at bounding box center [145, 573] width 263 height 38
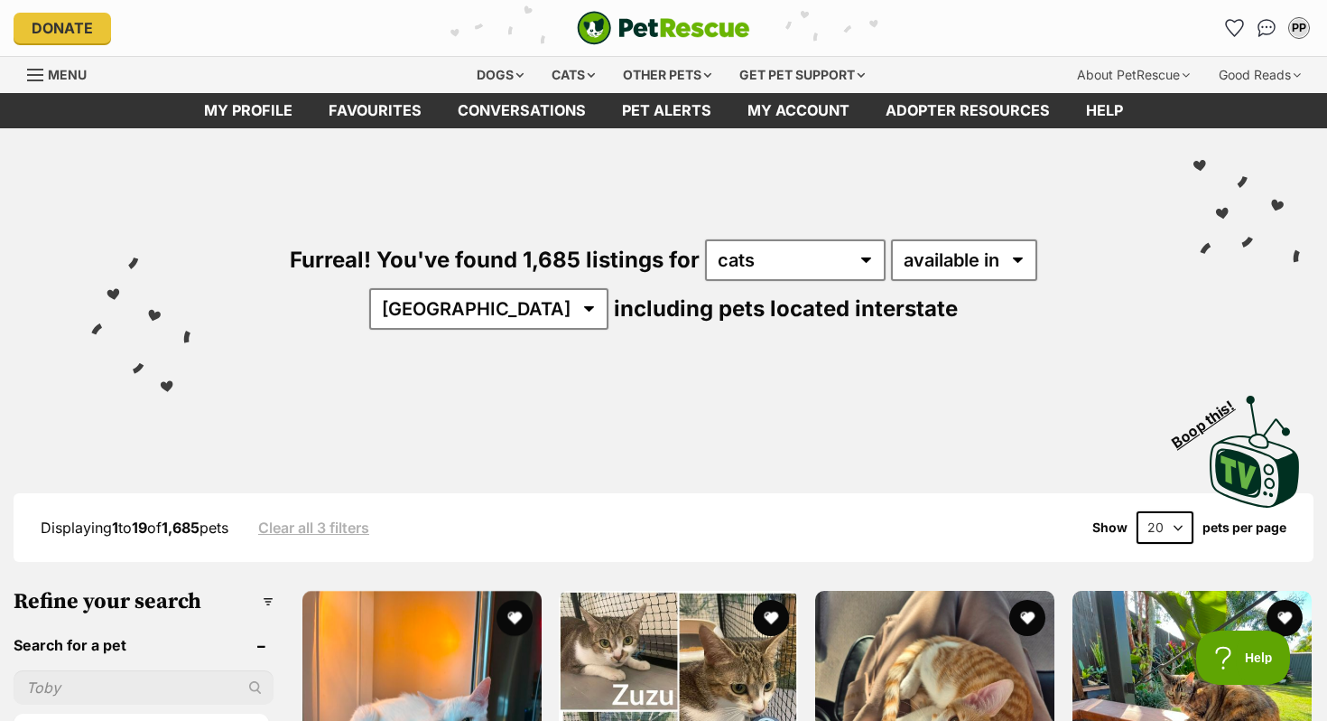
click at [1157, 527] on select "20 40 60" at bounding box center [1165, 527] width 57 height 33
select select "60"
click at [1137, 511] on select "20 40 60" at bounding box center [1165, 527] width 57 height 33
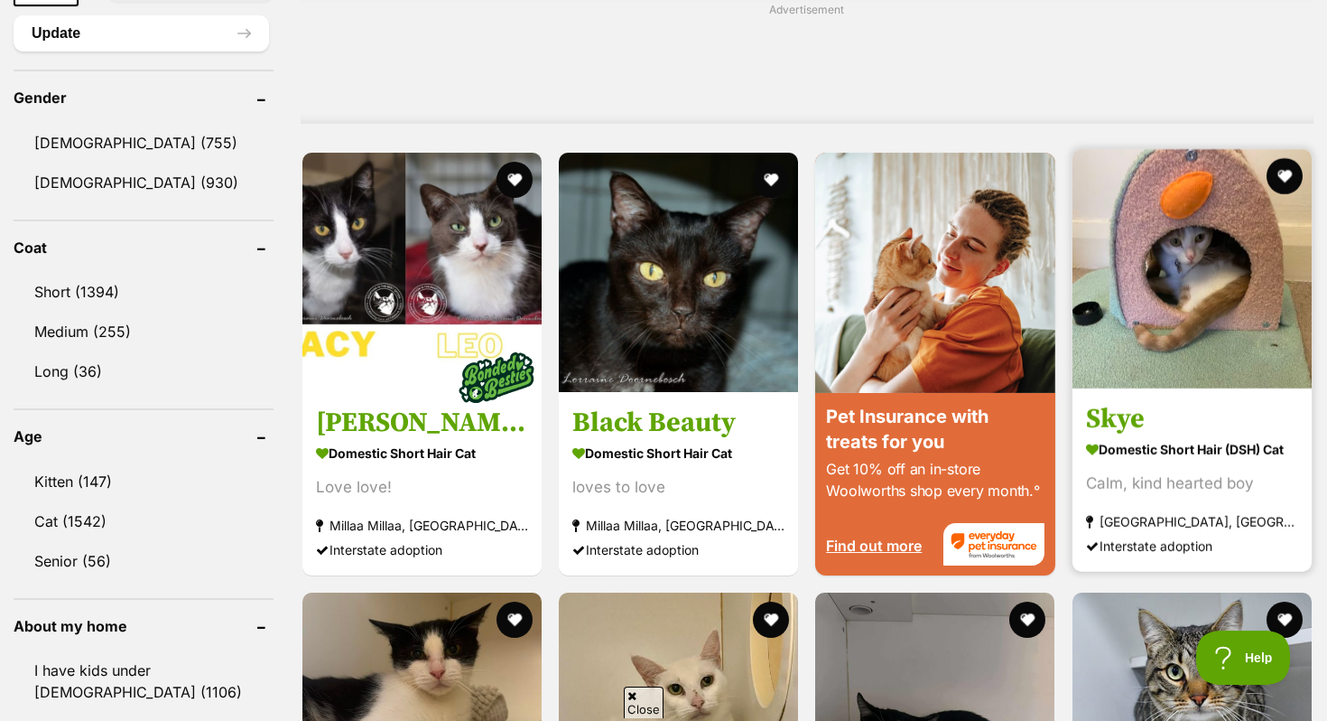
click at [1215, 304] on img at bounding box center [1192, 268] width 239 height 239
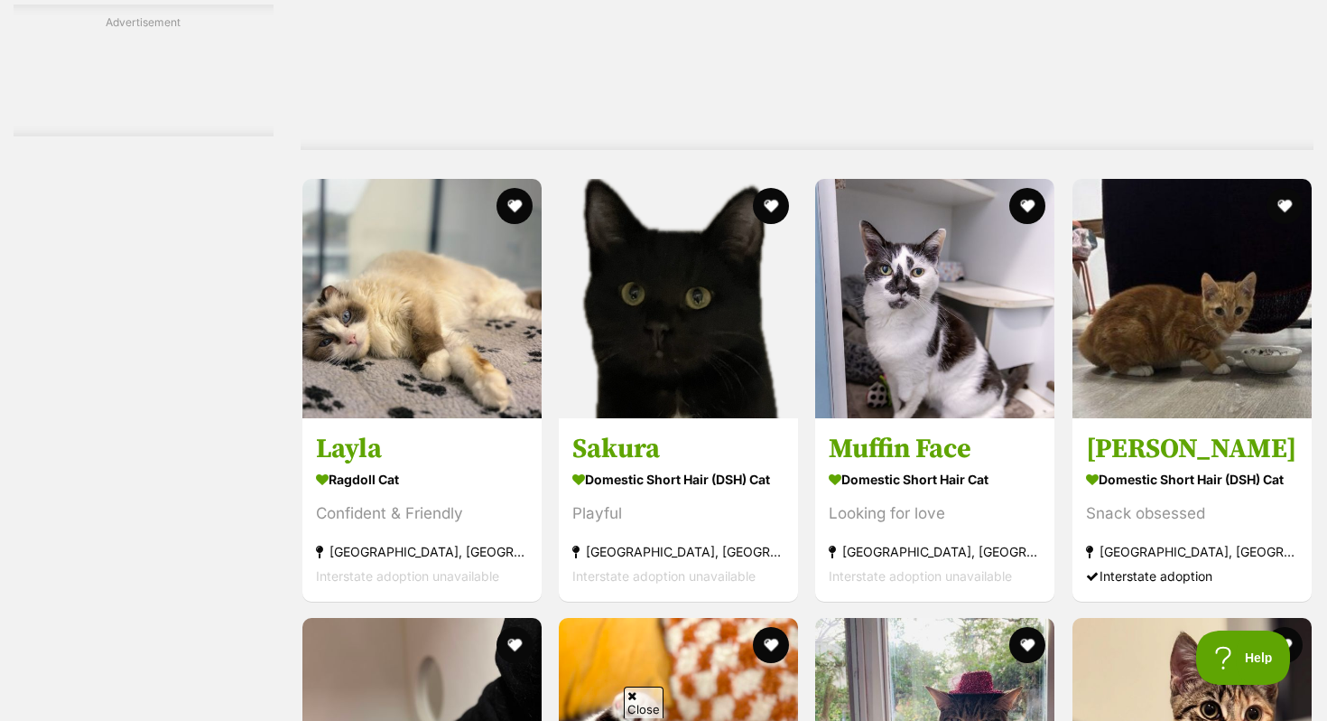
scroll to position [3292, 0]
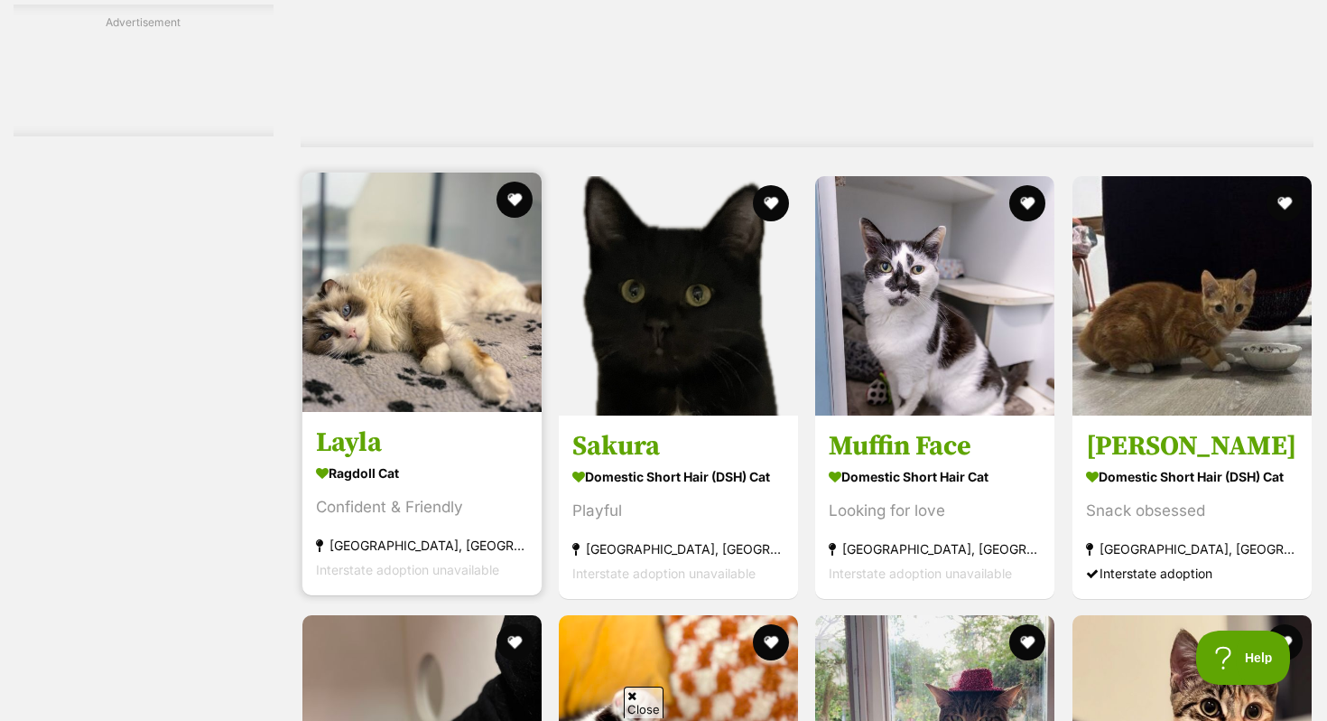
click at [356, 330] on img at bounding box center [421, 291] width 239 height 239
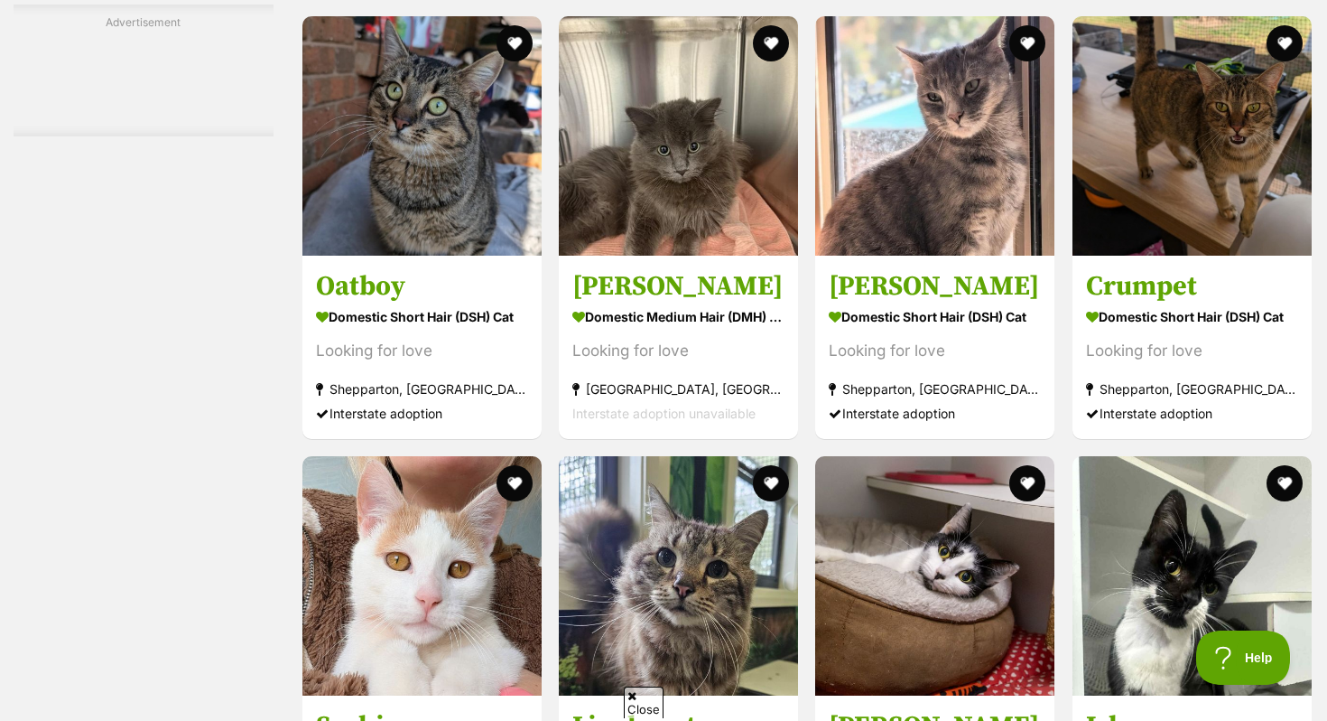
scroll to position [6923, 0]
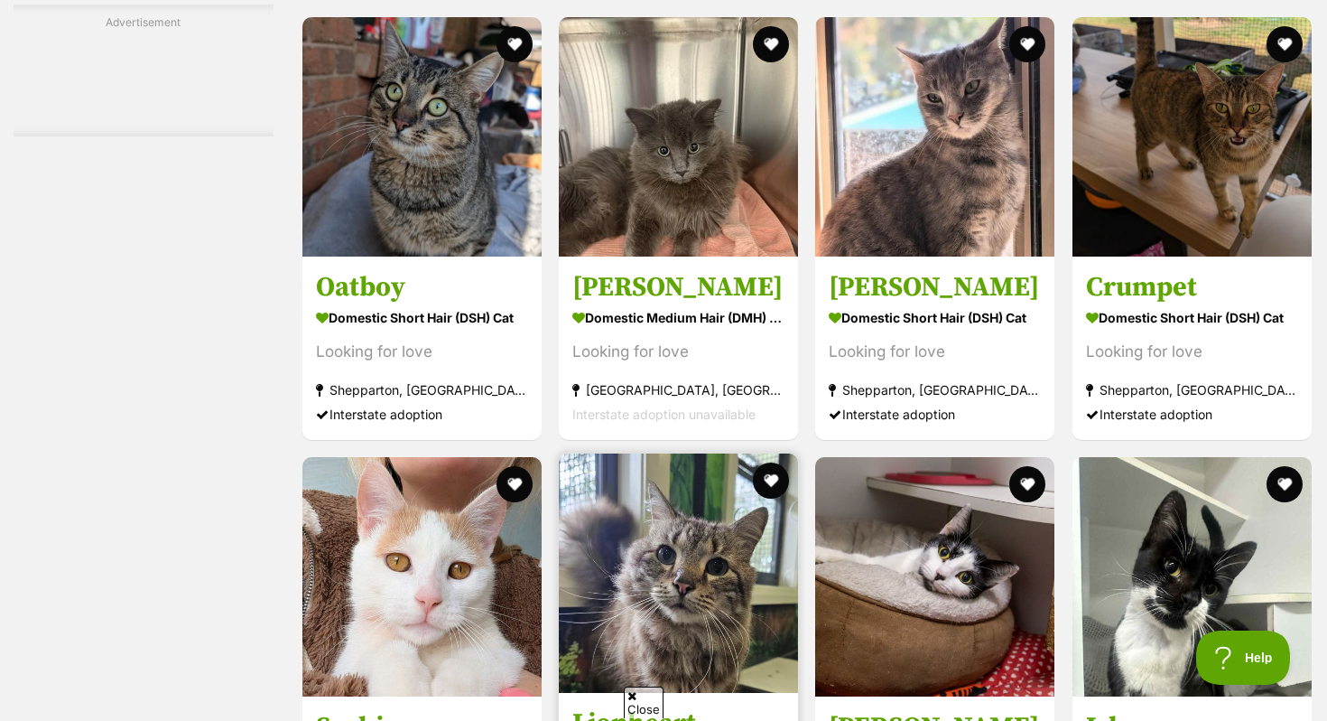
click at [600, 610] on img at bounding box center [678, 572] width 239 height 239
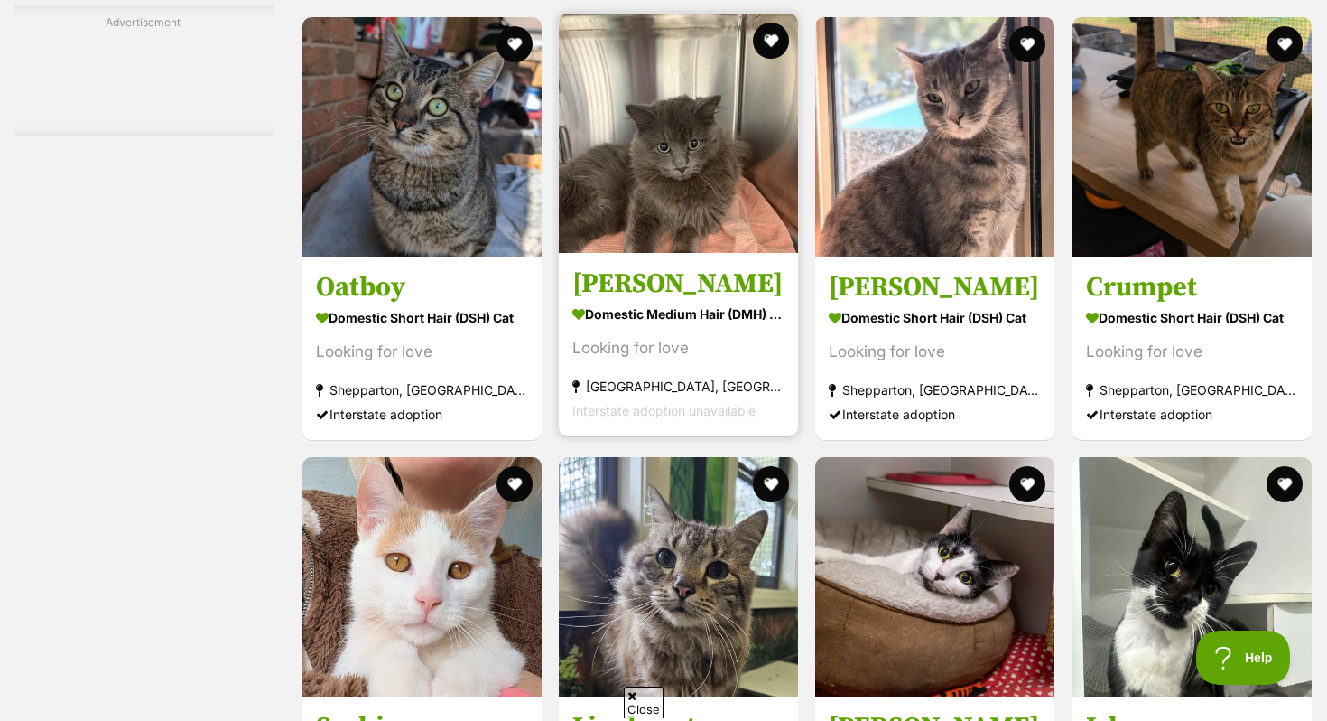
click at [664, 172] on img at bounding box center [678, 133] width 239 height 239
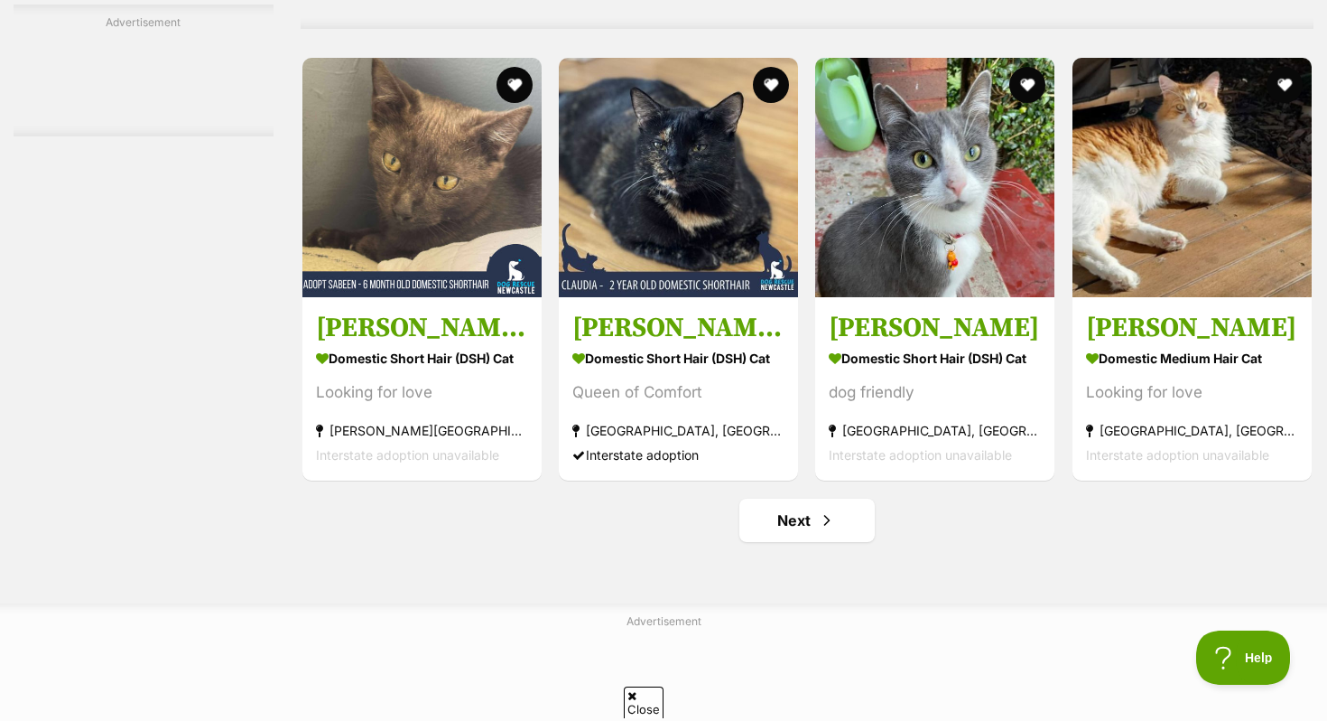
scroll to position [8547, 0]
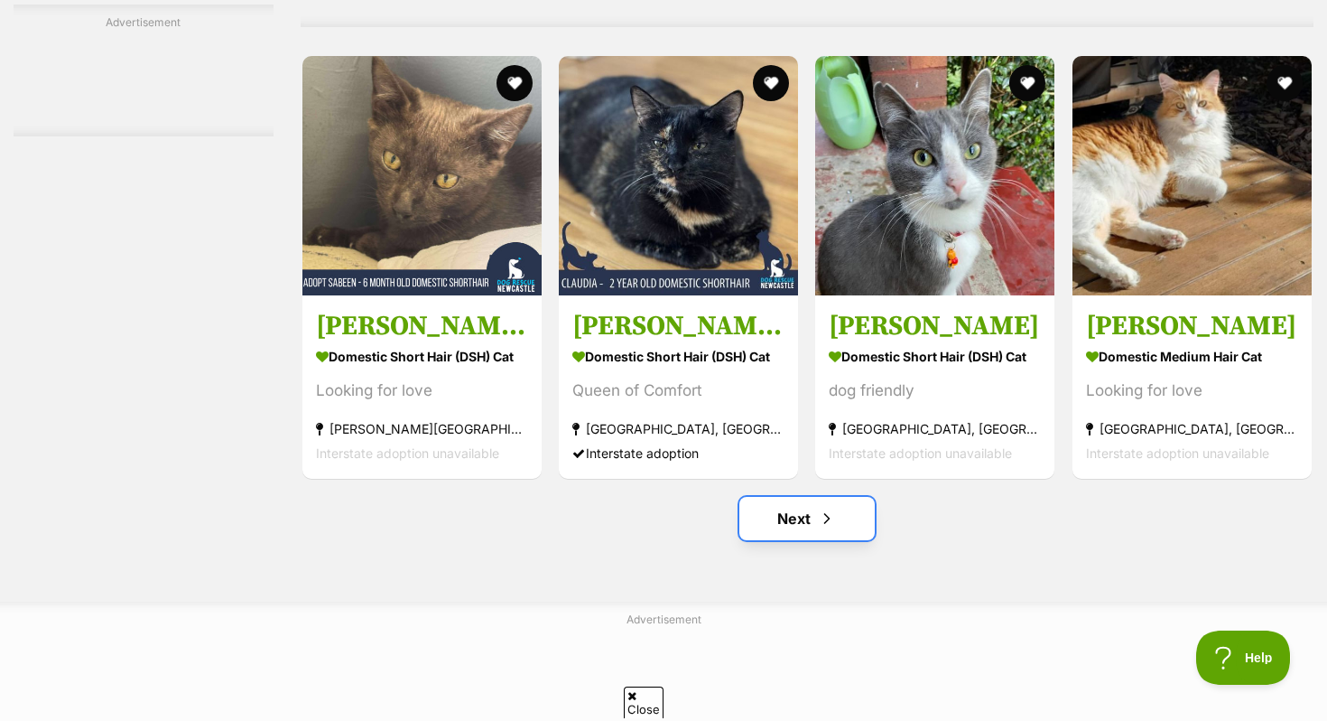
click at [802, 540] on link "Next" at bounding box center [807, 518] width 135 height 43
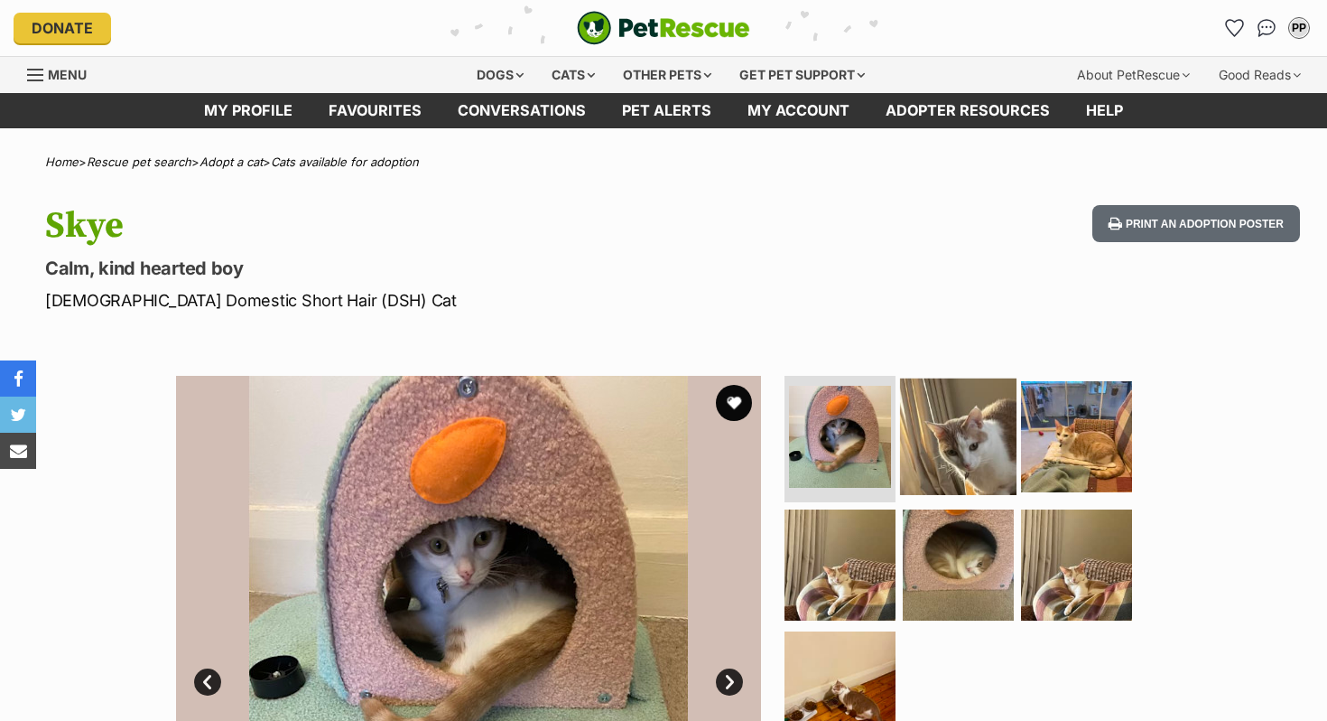
click at [936, 439] on img at bounding box center [958, 436] width 116 height 116
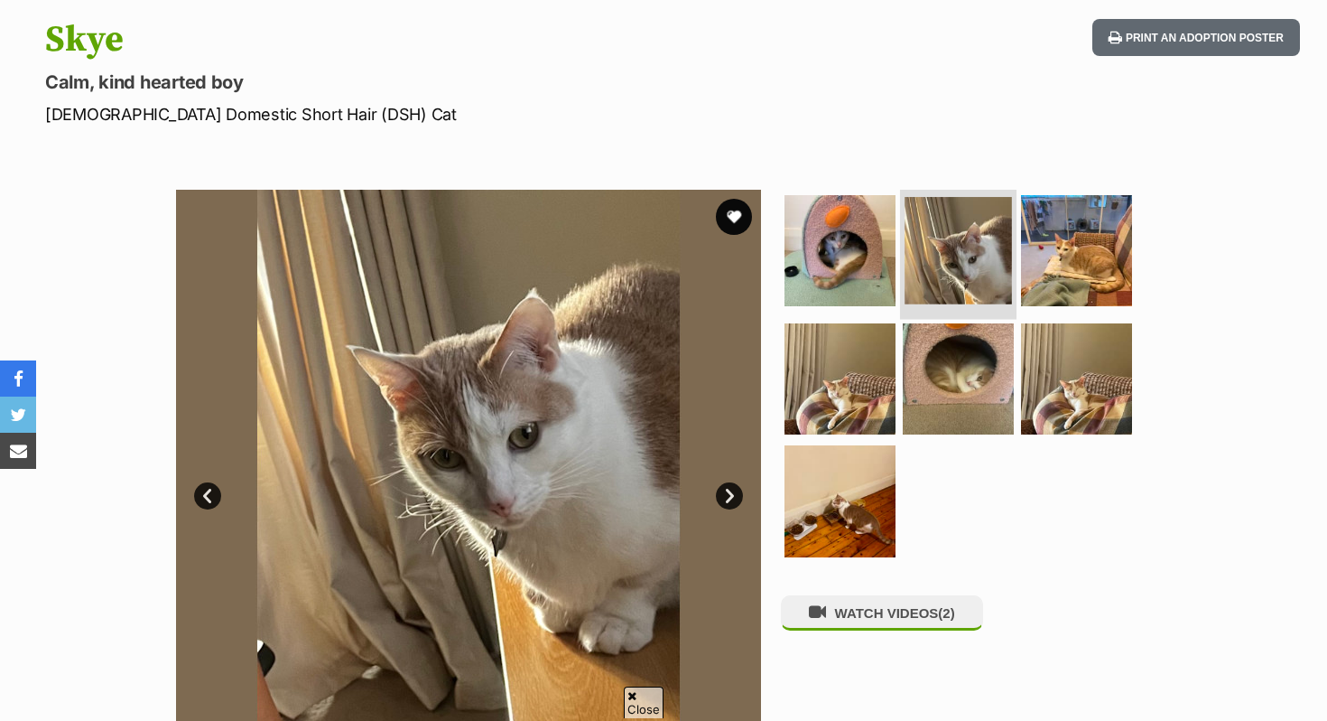
scroll to position [188, 0]
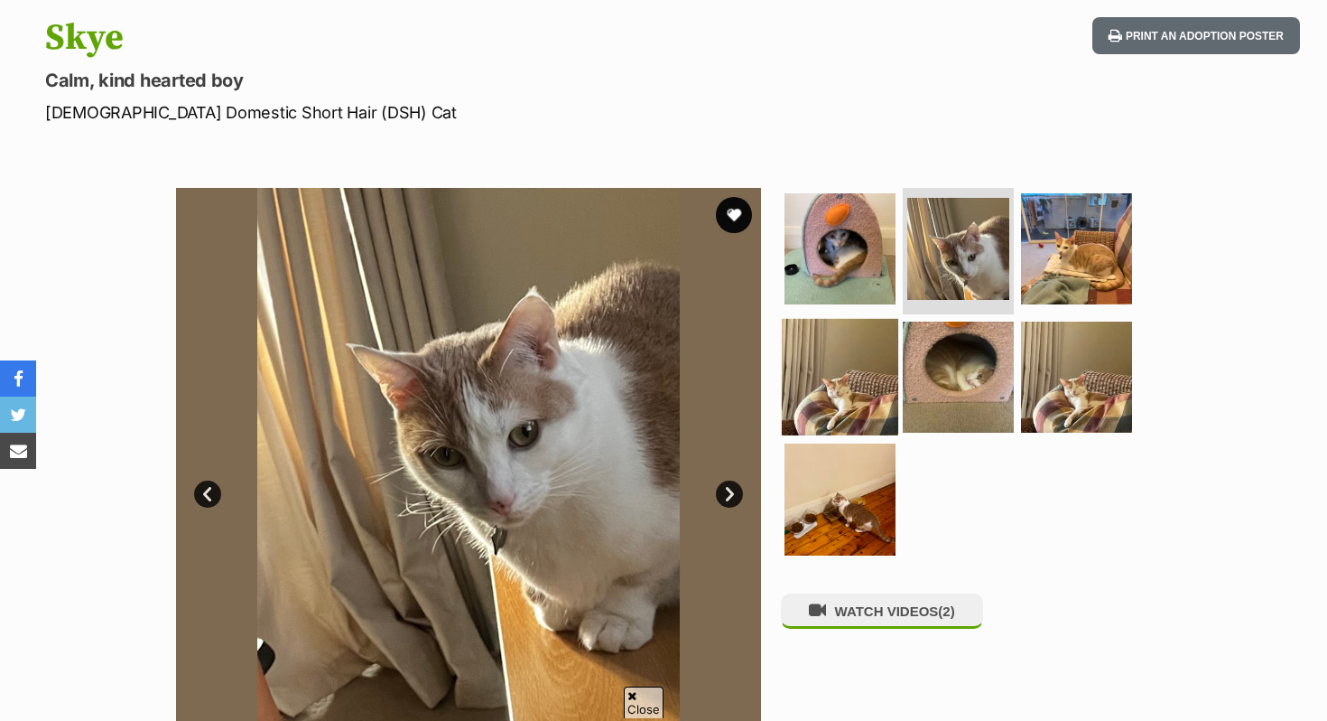
click at [807, 403] on img at bounding box center [840, 376] width 116 height 116
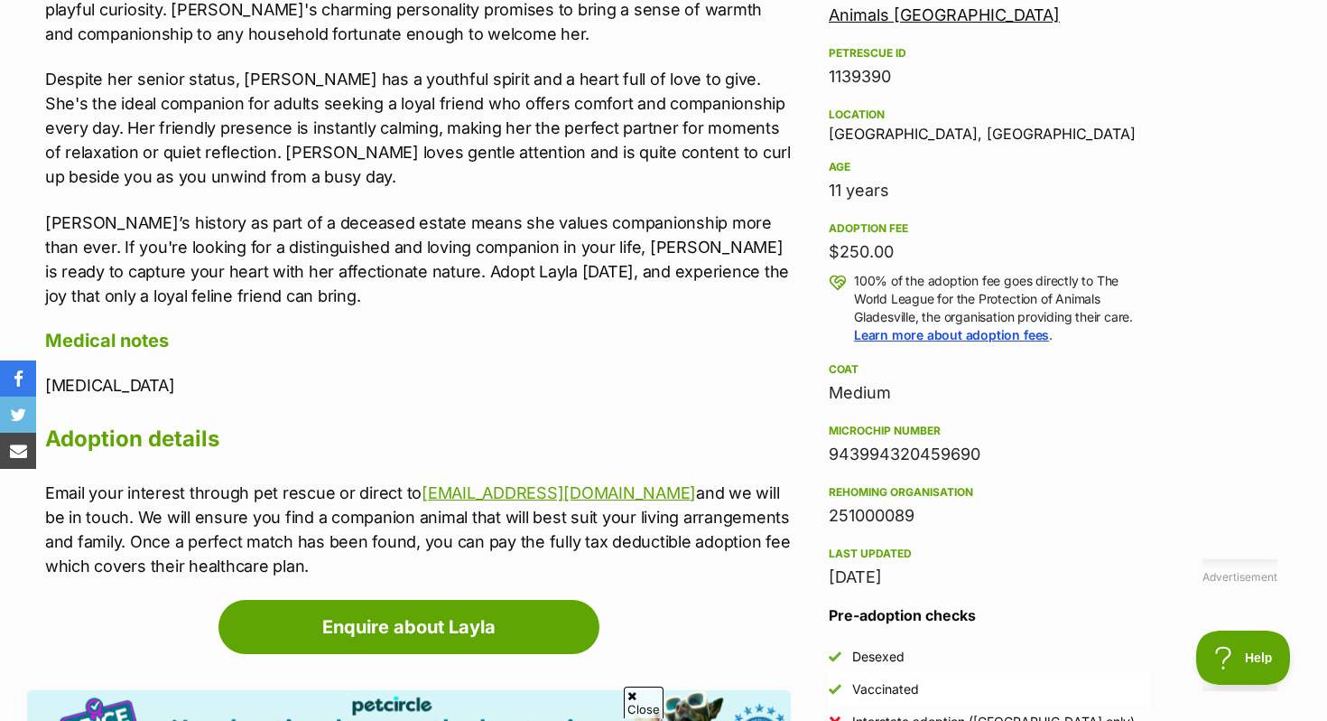
scroll to position [1133, 0]
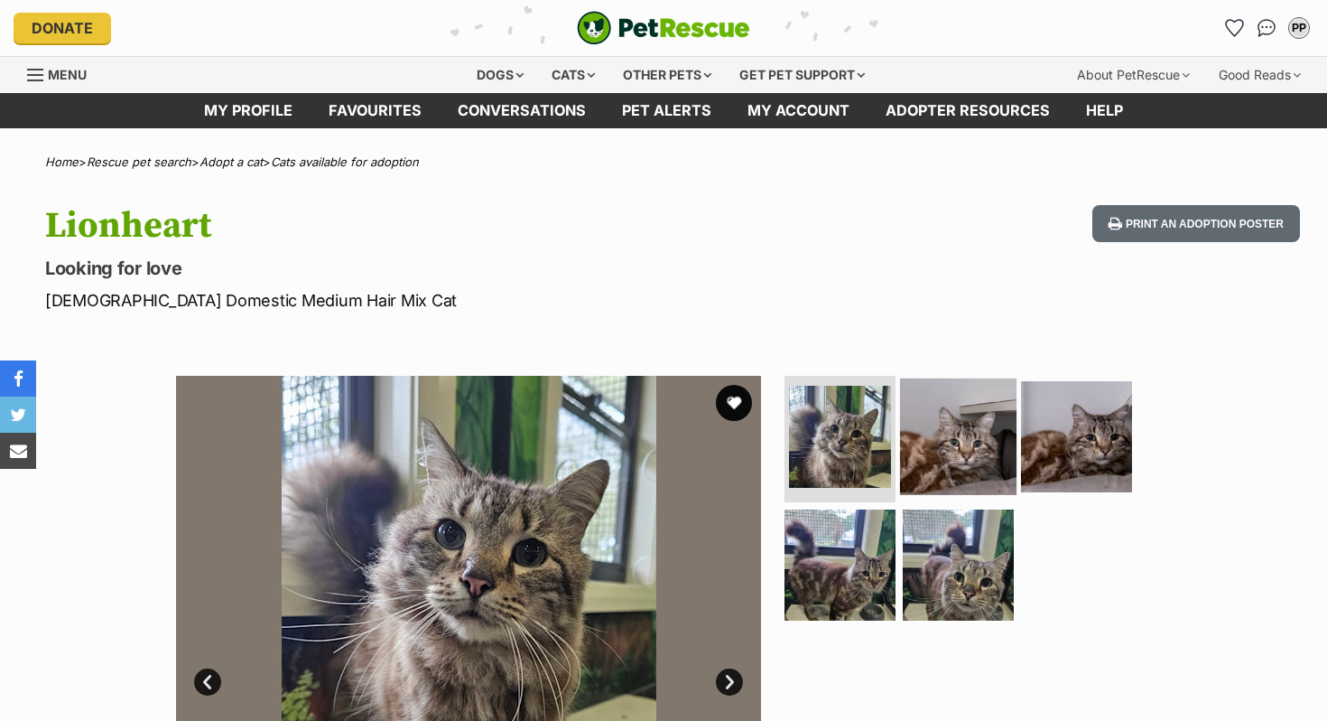
click at [949, 439] on img at bounding box center [958, 436] width 116 height 116
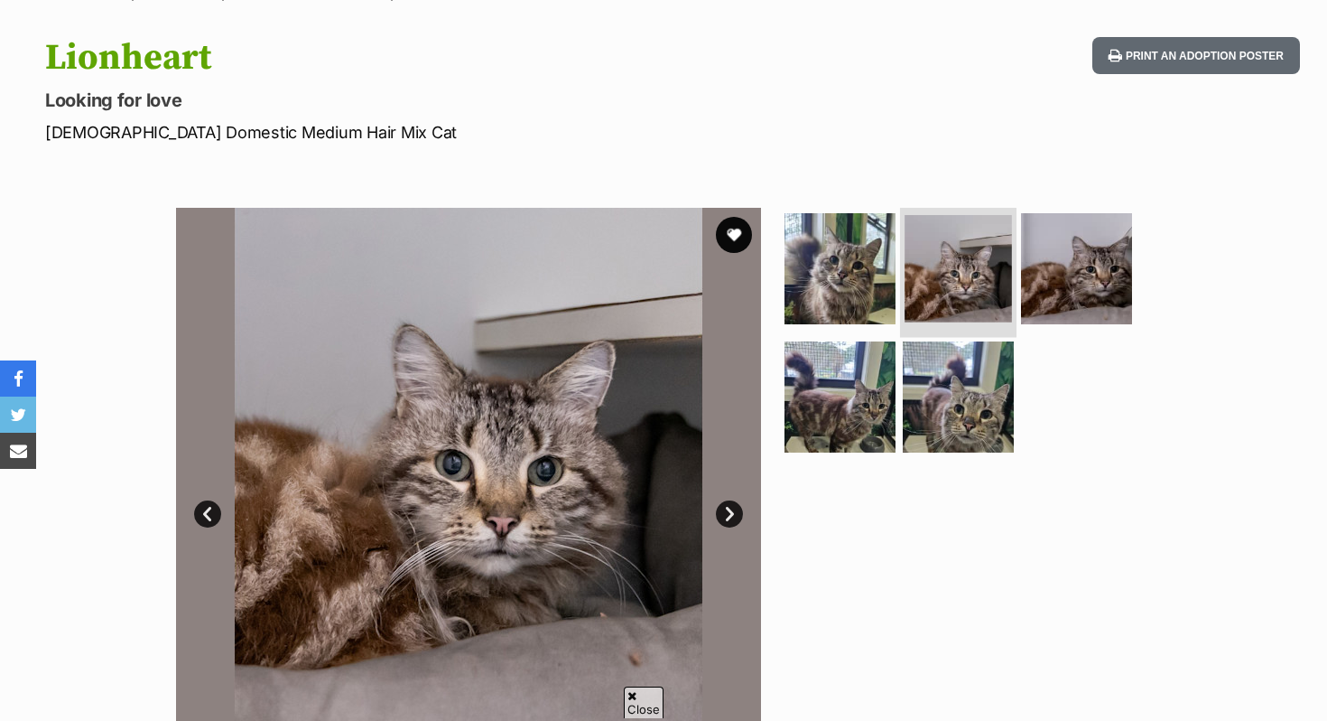
scroll to position [286, 0]
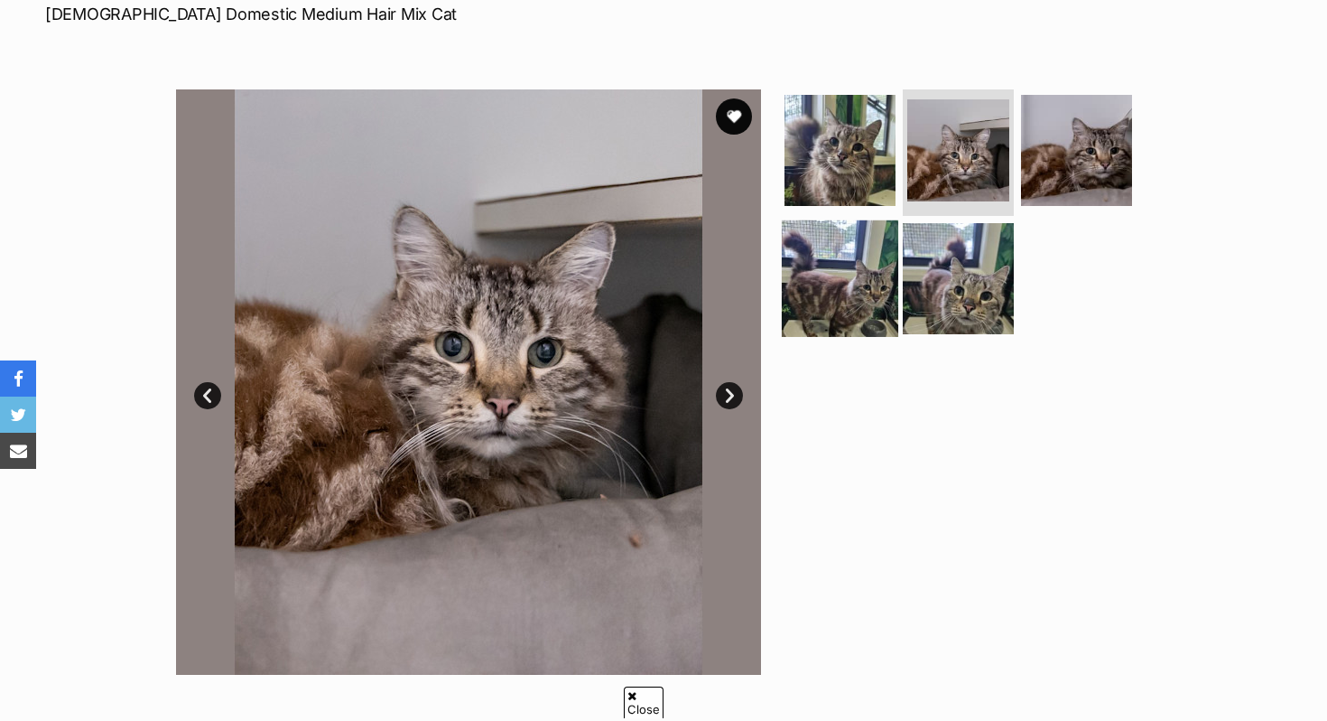
click at [830, 286] on img at bounding box center [840, 277] width 116 height 116
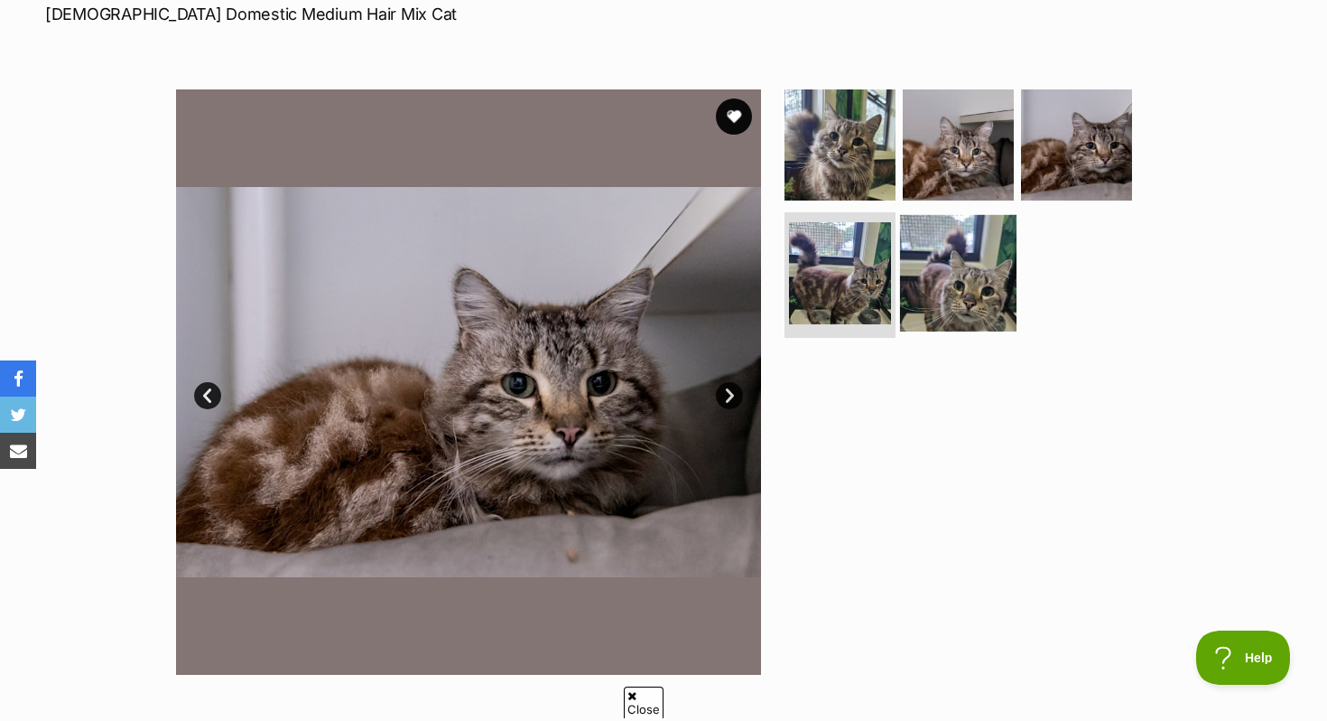
scroll to position [0, 0]
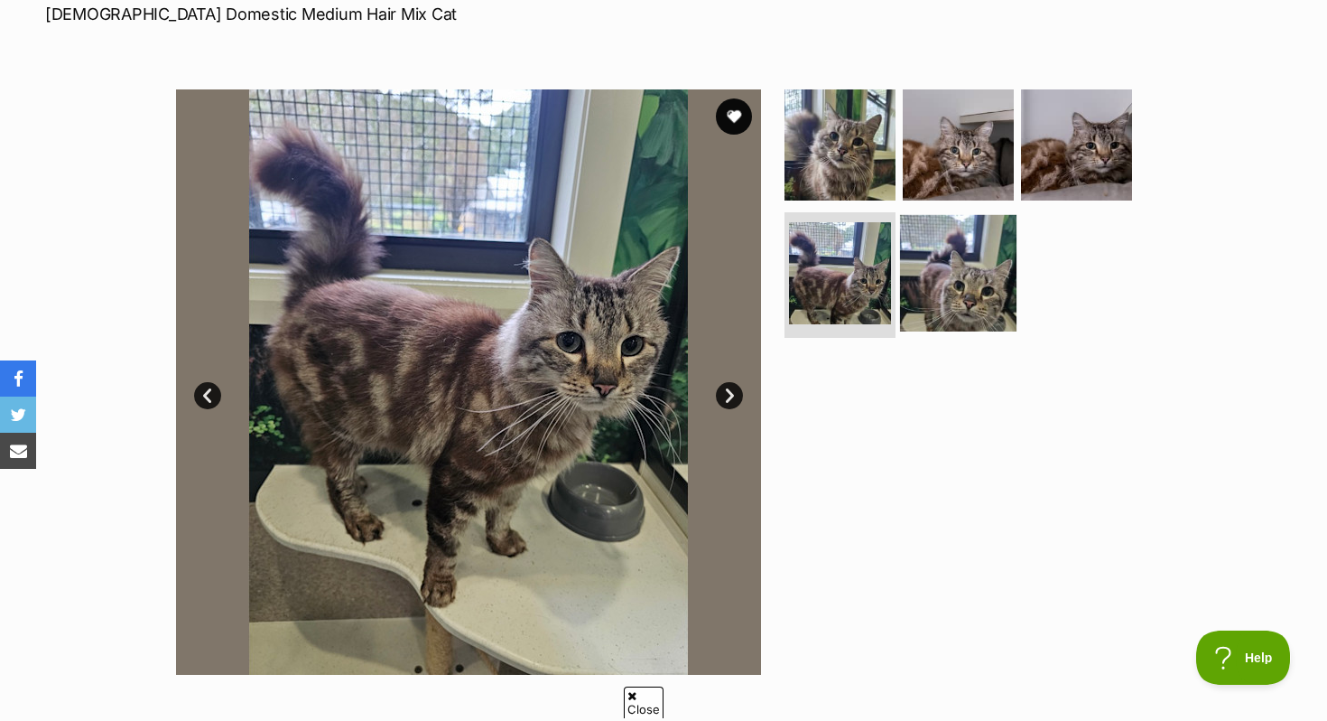
click at [917, 312] on img at bounding box center [958, 272] width 116 height 116
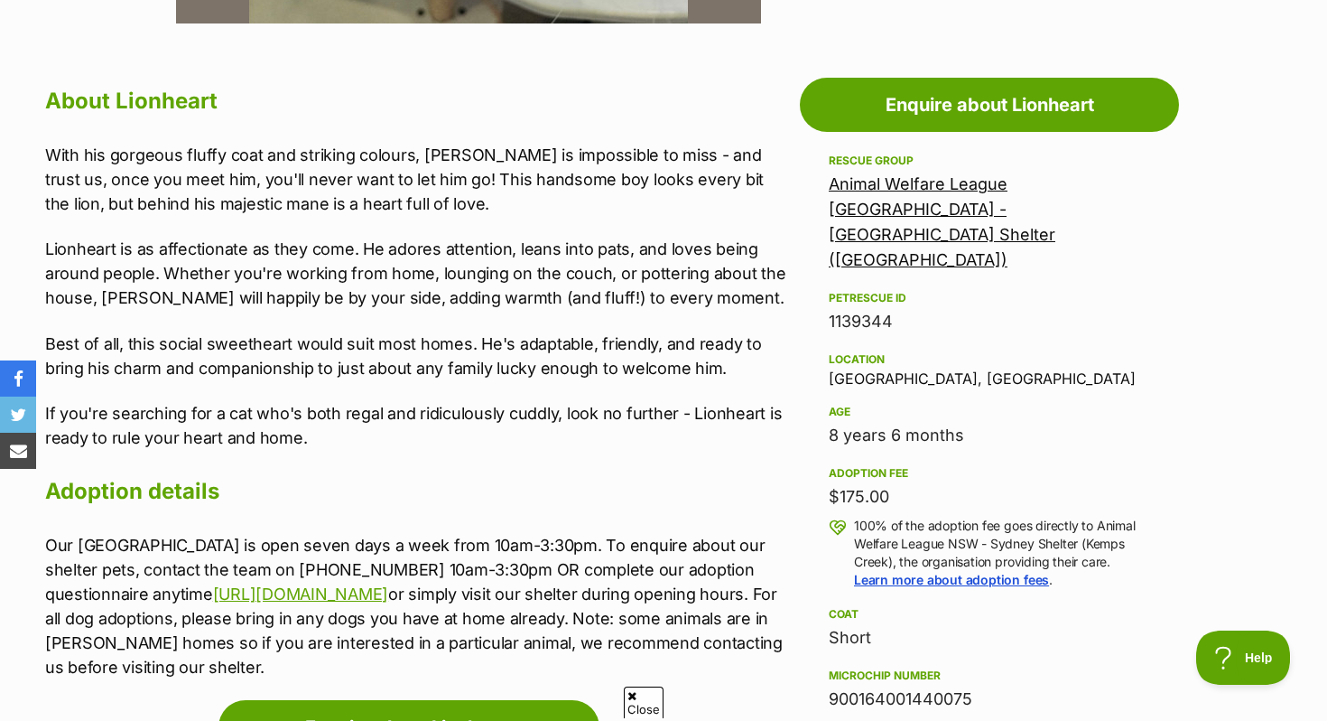
scroll to position [1049, 0]
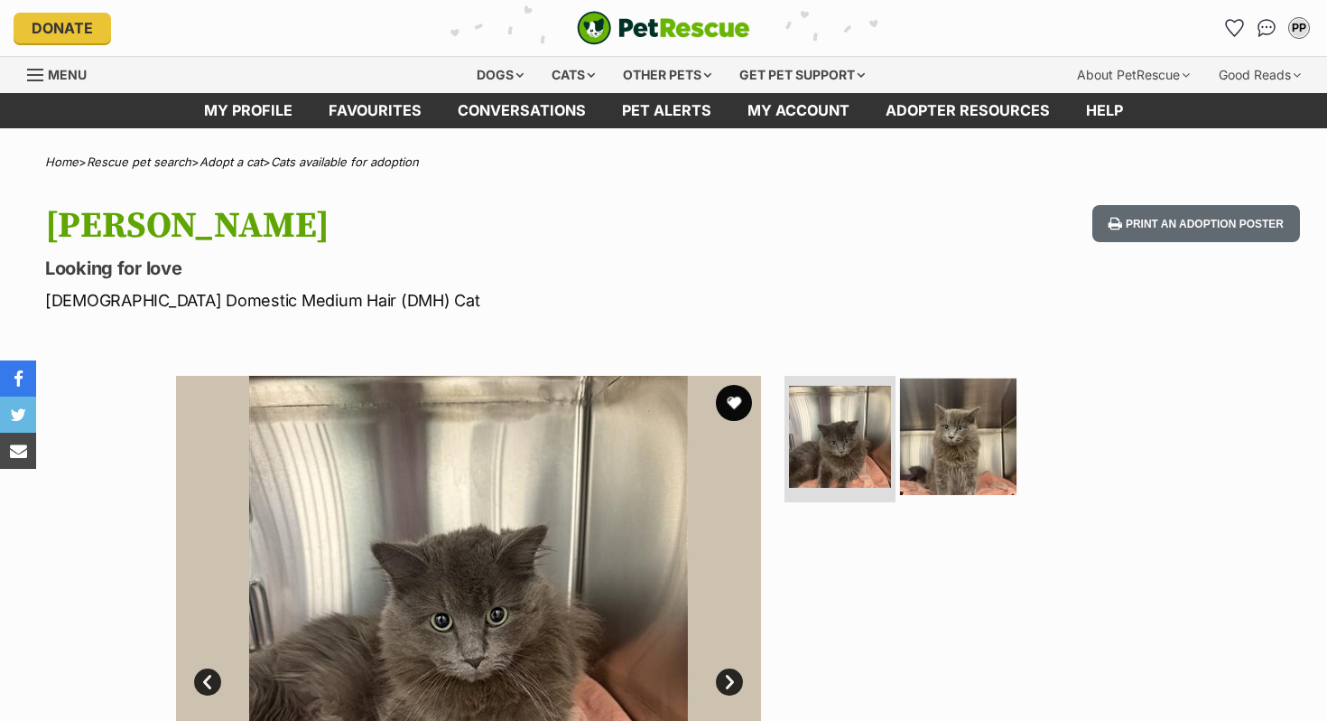
click at [933, 446] on img at bounding box center [958, 436] width 116 height 116
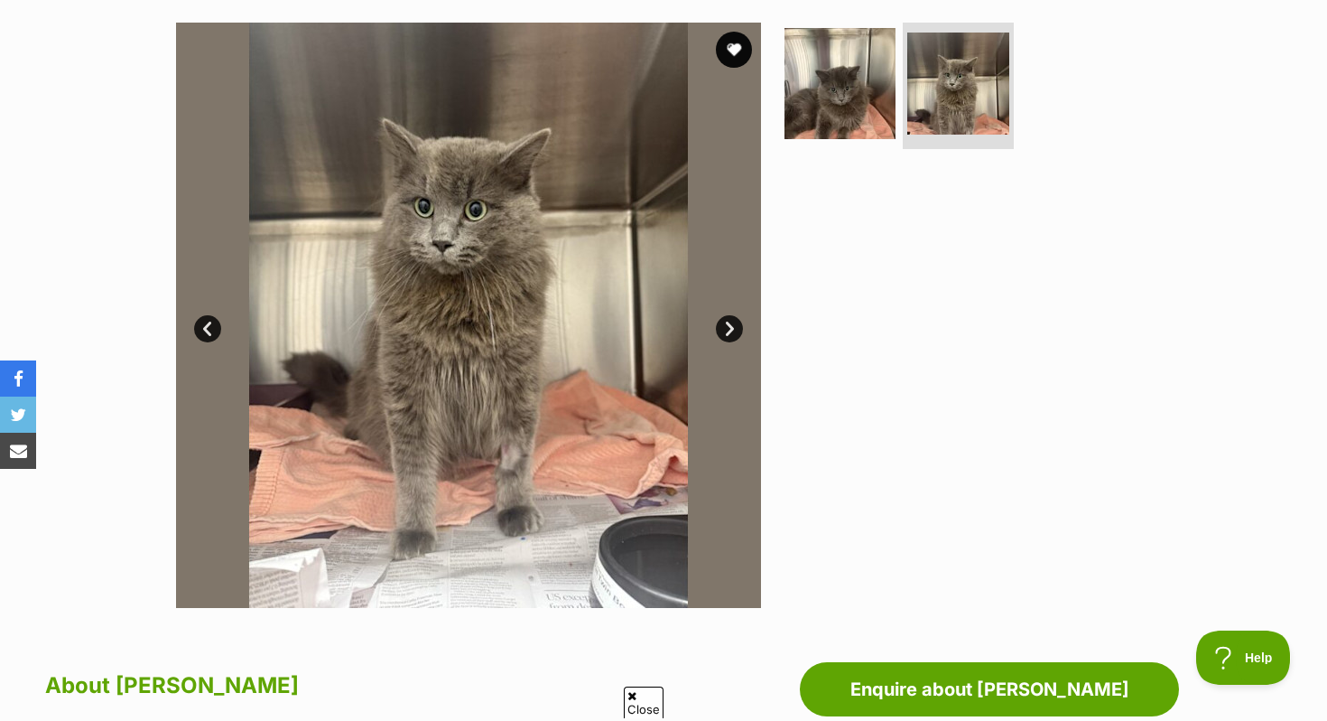
scroll to position [354, 0]
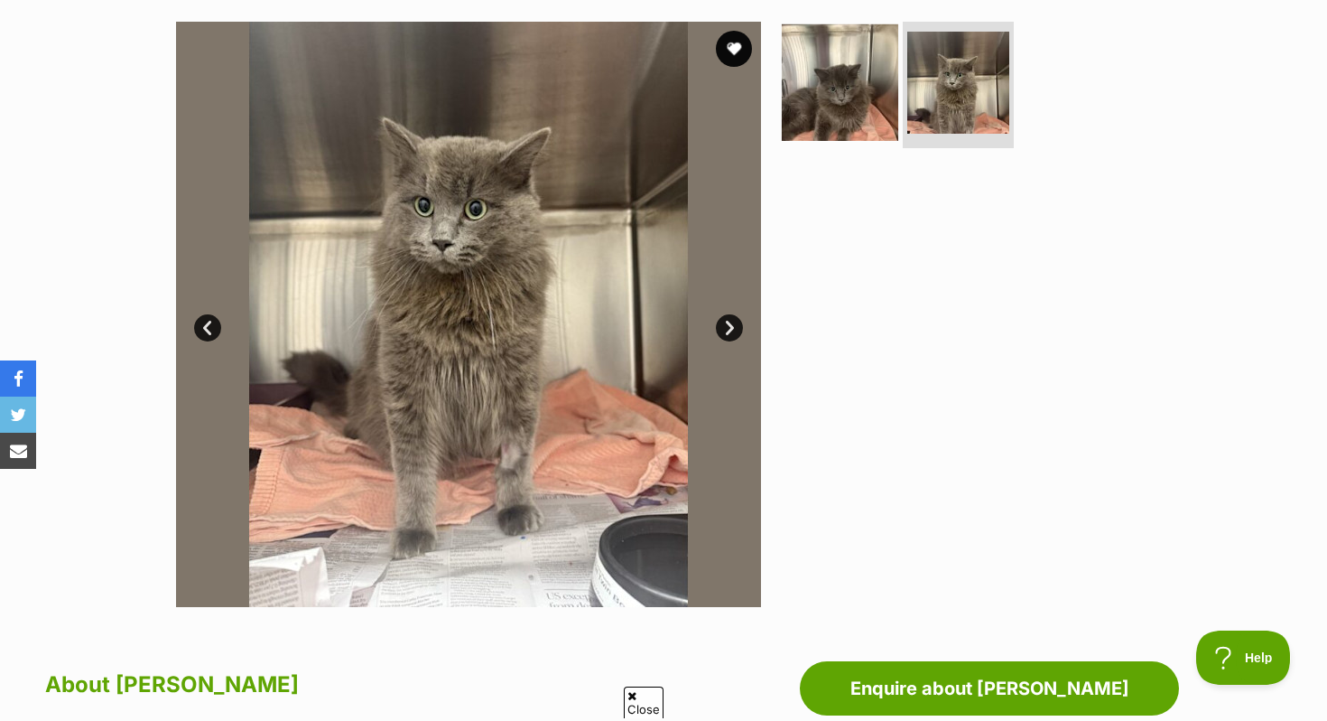
click at [855, 77] on img at bounding box center [840, 82] width 116 height 116
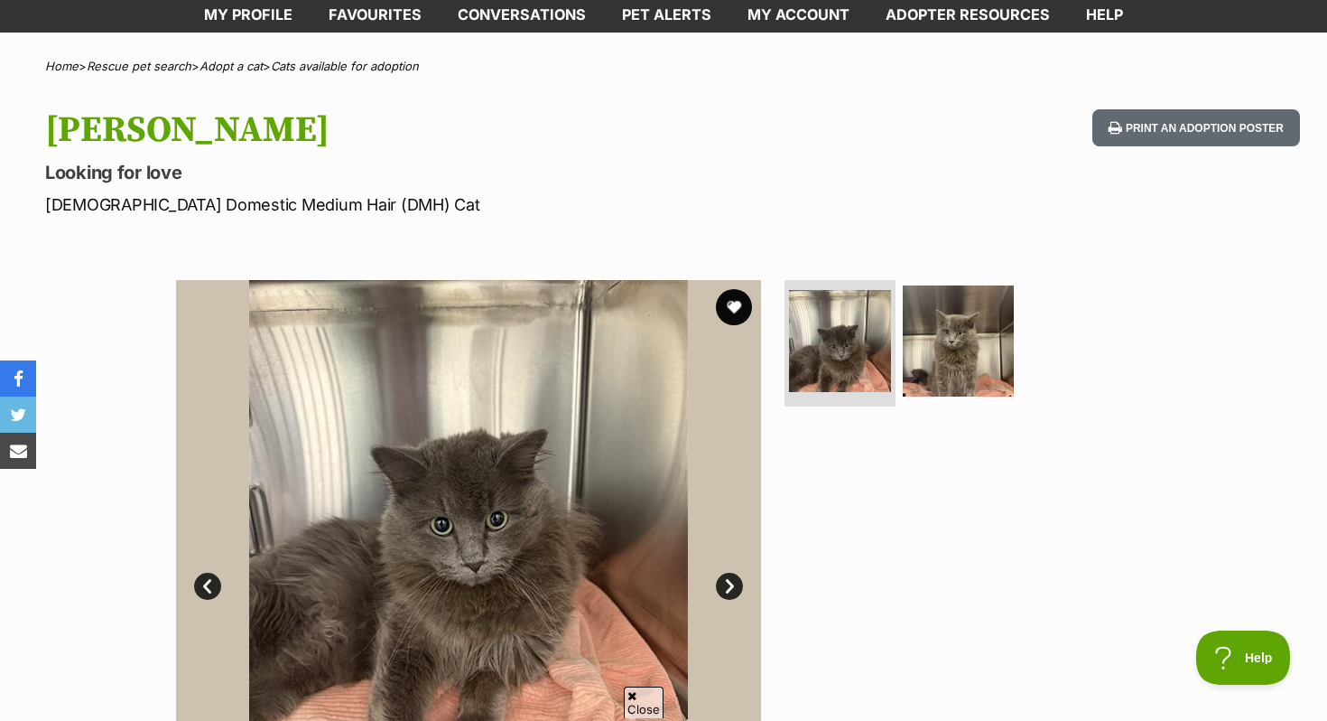
scroll to position [90, 0]
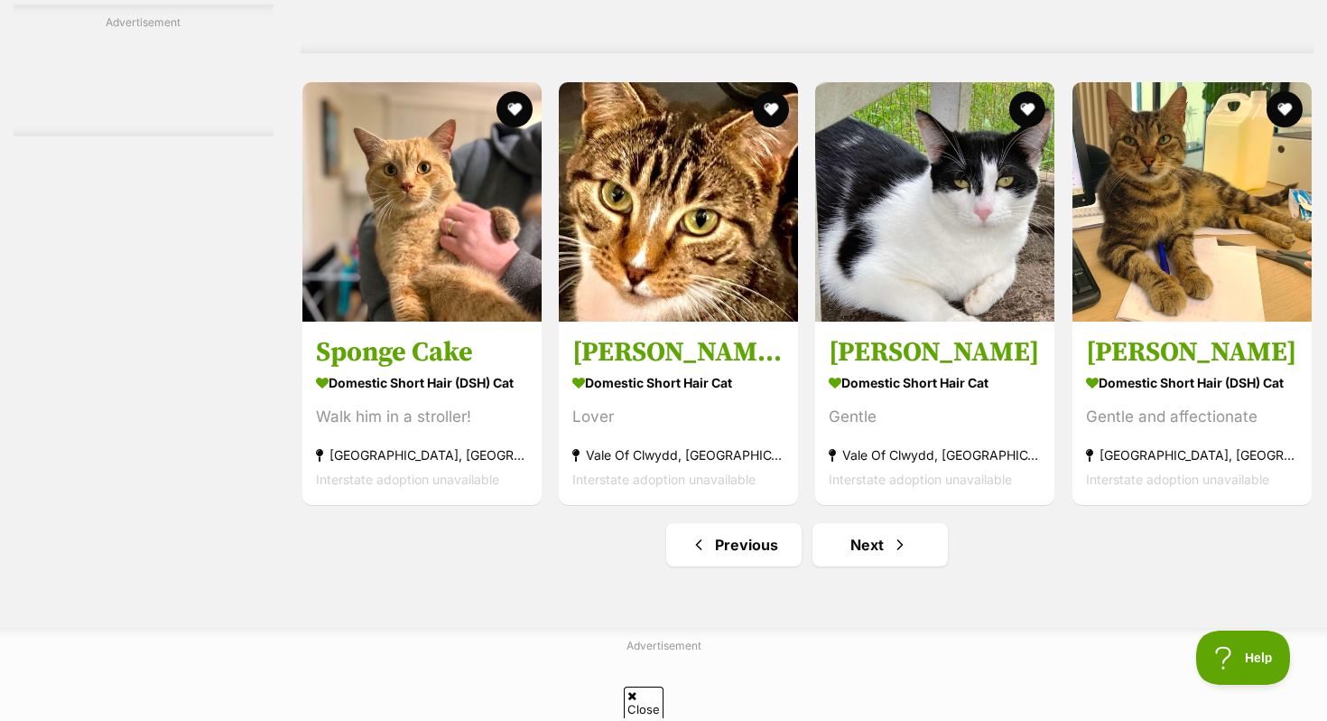
scroll to position [8232, 0]
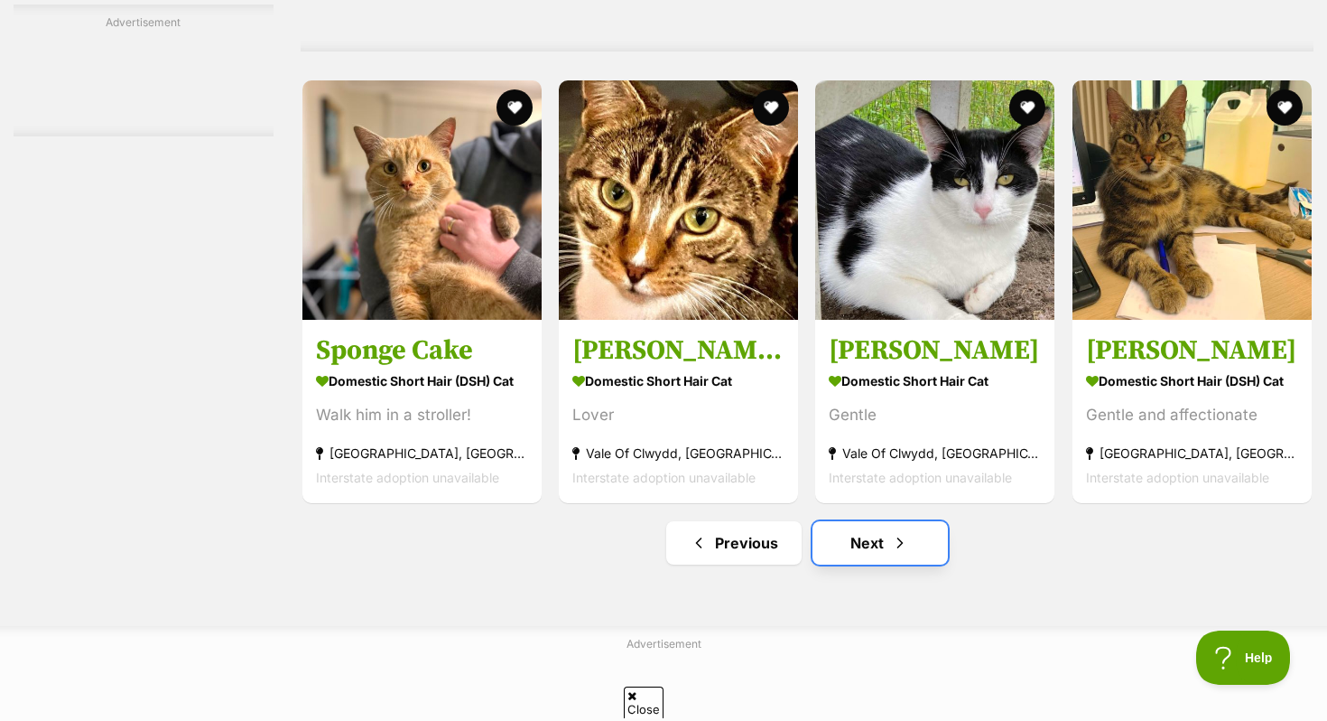
click at [896, 554] on span "Next page" at bounding box center [900, 543] width 18 height 22
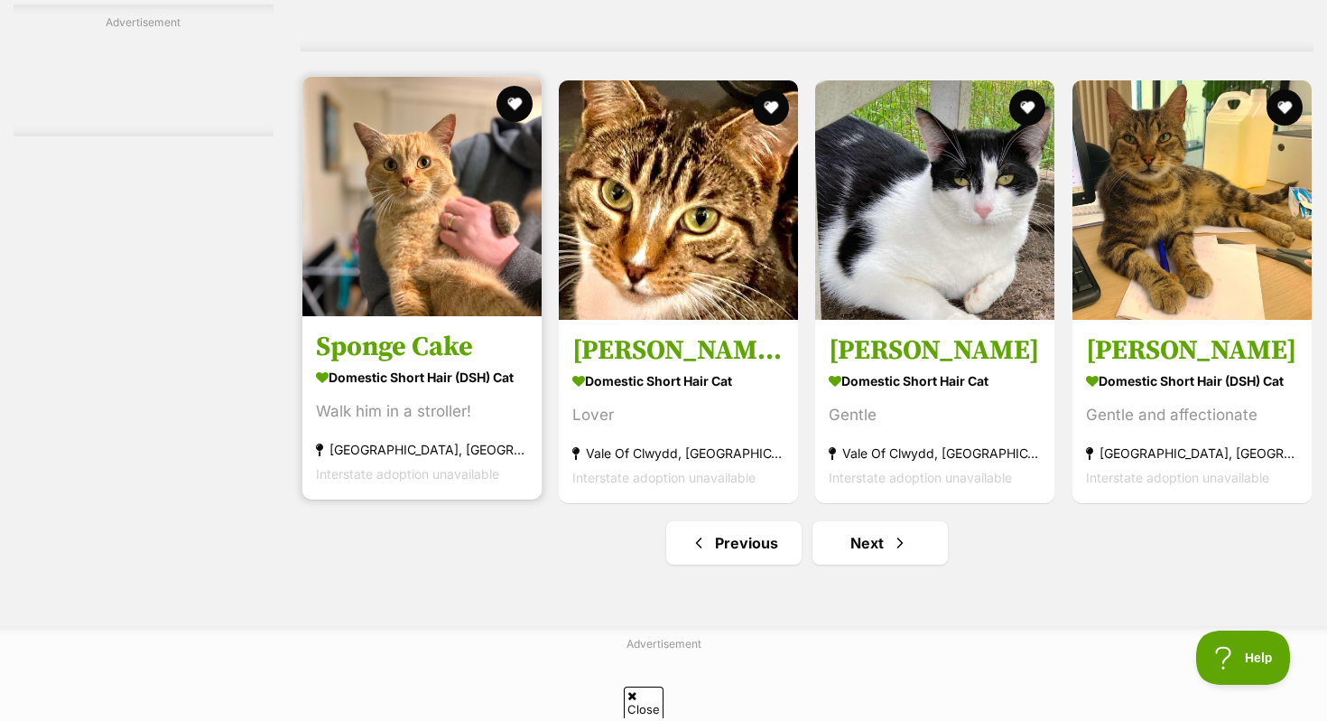
click at [433, 293] on img at bounding box center [421, 196] width 239 height 239
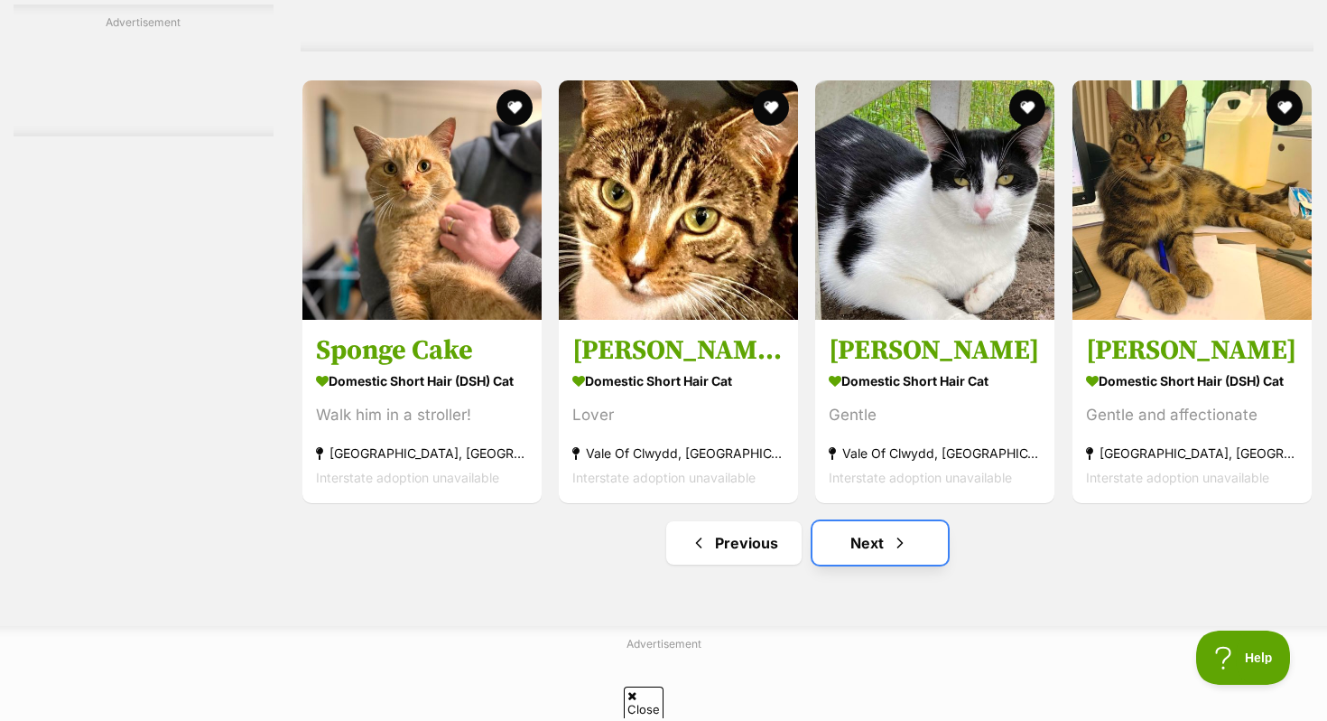
click at [838, 560] on link "Next" at bounding box center [880, 542] width 135 height 43
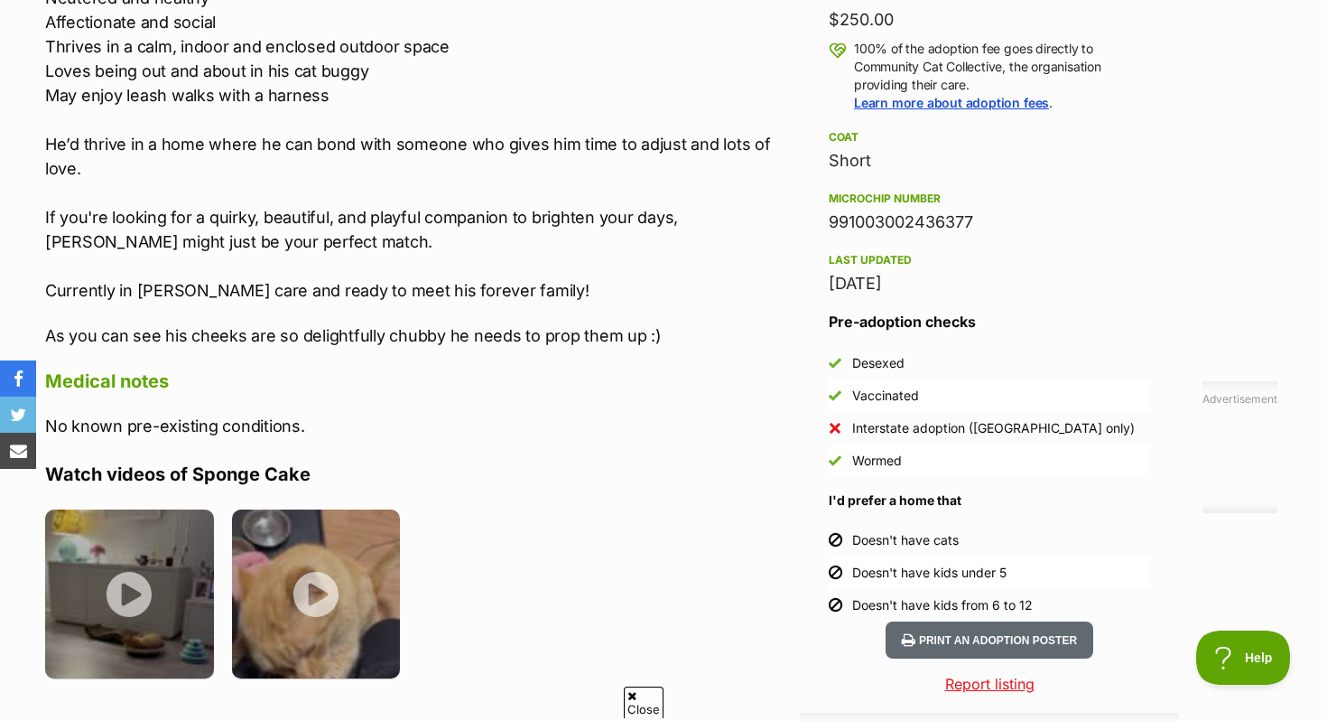
scroll to position [1339, 0]
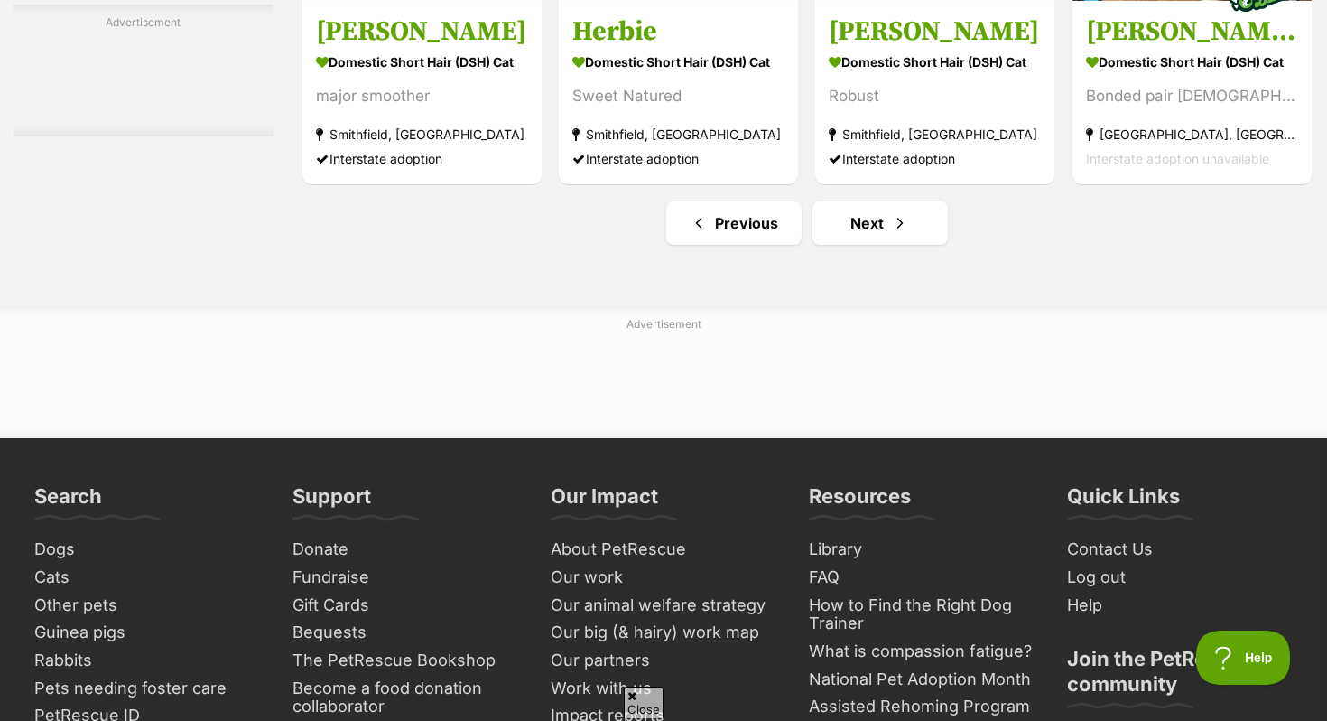
scroll to position [9199, 0]
